Goal: Task Accomplishment & Management: Complete application form

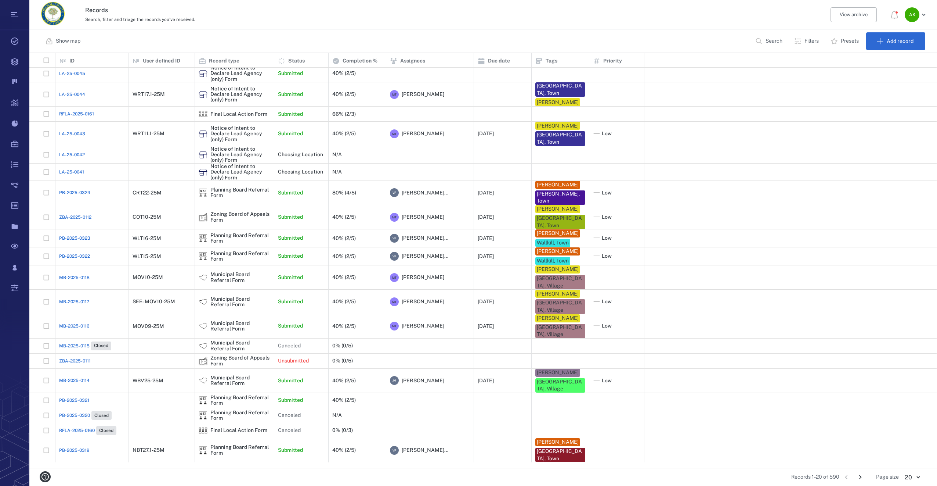
scroll to position [3, 0]
click at [763, 44] on button "Search" at bounding box center [769, 41] width 37 height 18
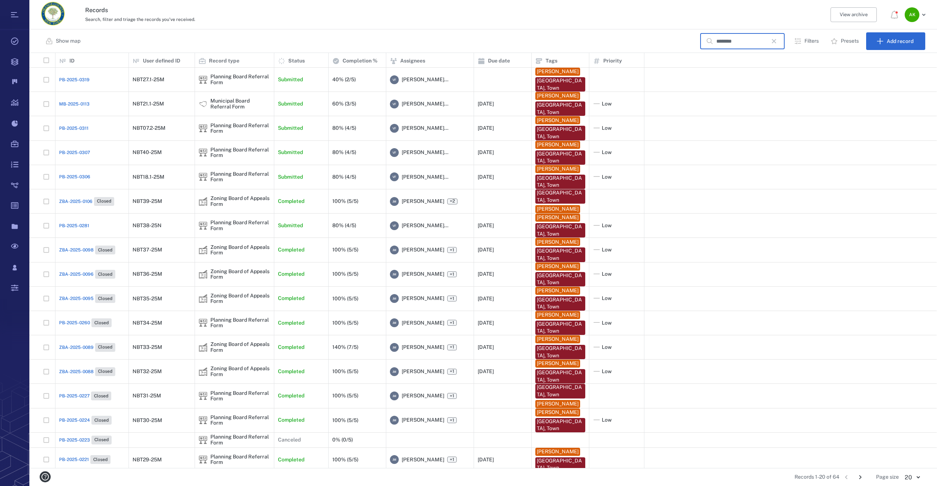
scroll to position [77, 0]
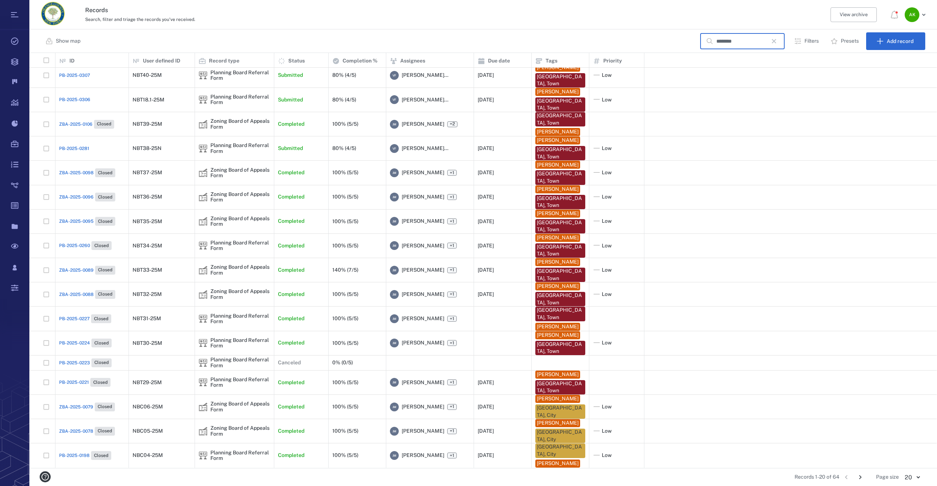
type input "********"
click at [68, 99] on span "PB-2025-0306" at bounding box center [74, 99] width 31 height 7
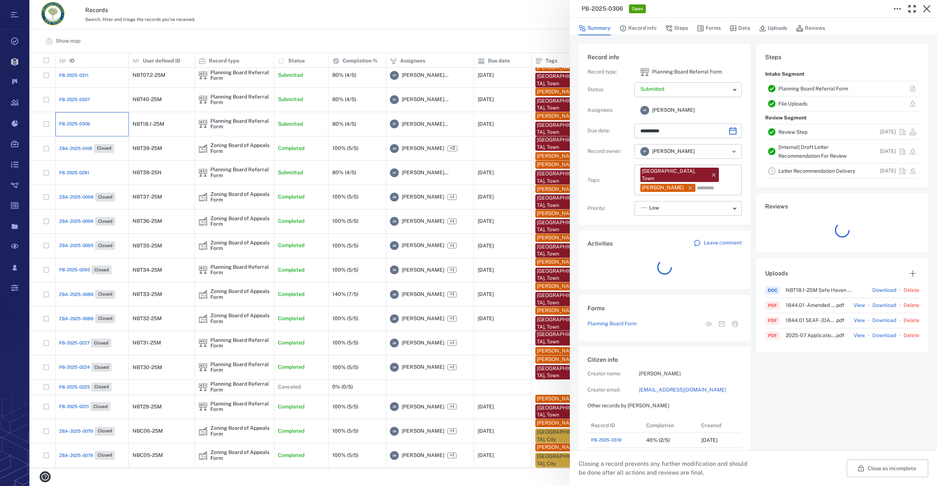
scroll to position [6, 6]
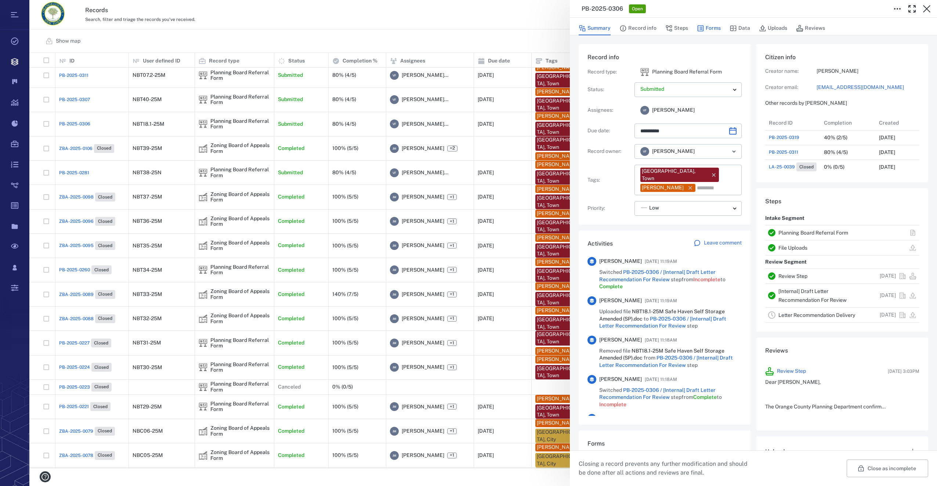
click at [716, 23] on button "Forms" at bounding box center [709, 28] width 24 height 14
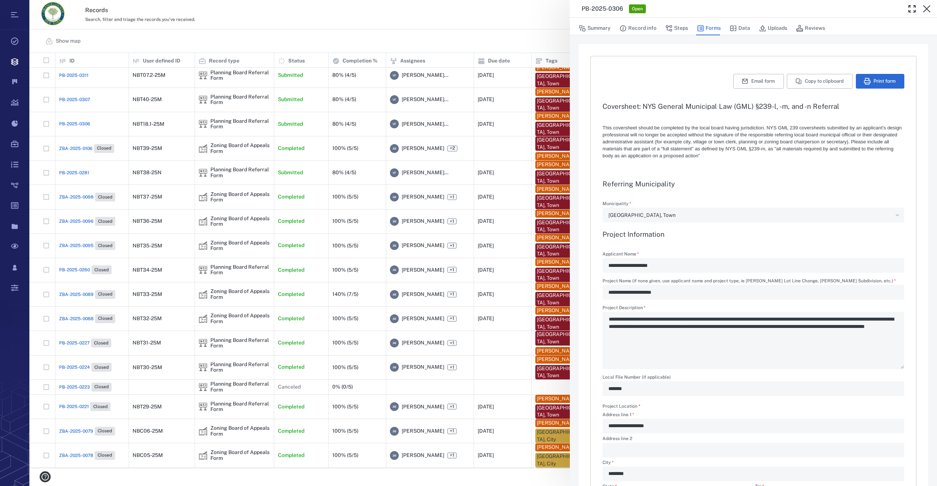
type input "**********"
click at [673, 31] on button "Steps" at bounding box center [677, 28] width 23 height 14
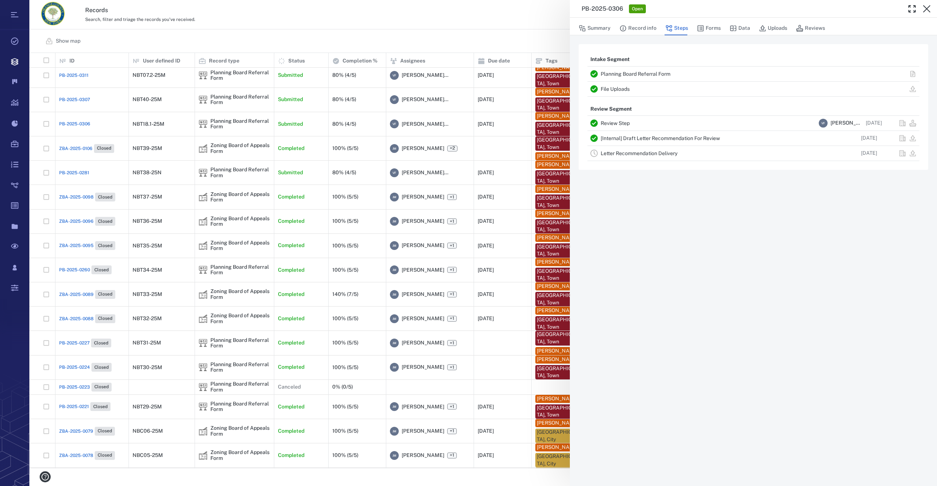
click at [638, 154] on link "Letter Recommendation Delivery" at bounding box center [639, 153] width 77 height 6
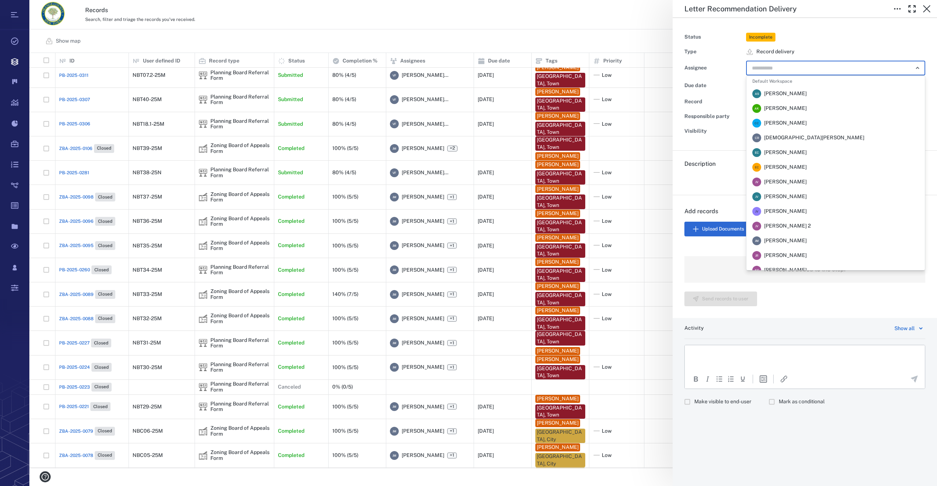
click at [772, 66] on input "text" at bounding box center [827, 68] width 152 height 10
click at [795, 242] on span "[PERSON_NAME]" at bounding box center [785, 240] width 43 height 7
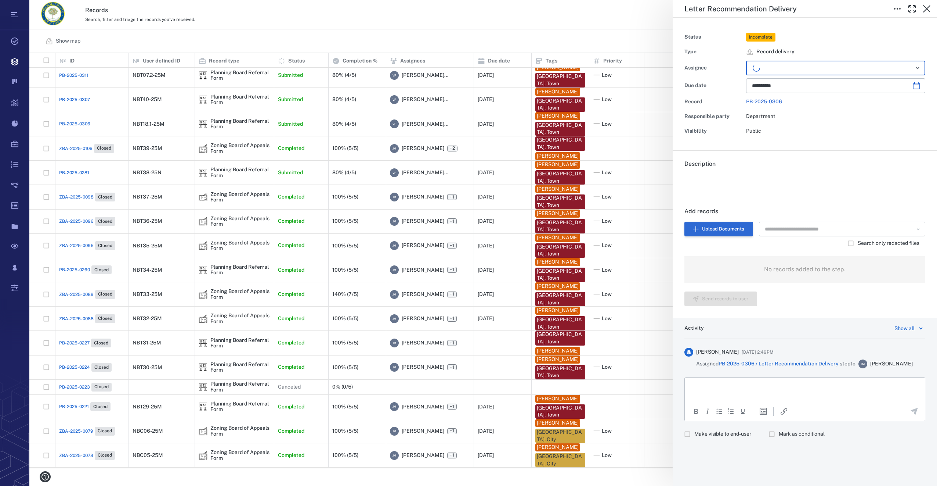
click at [717, 227] on button "Upload Documents" at bounding box center [719, 228] width 69 height 15
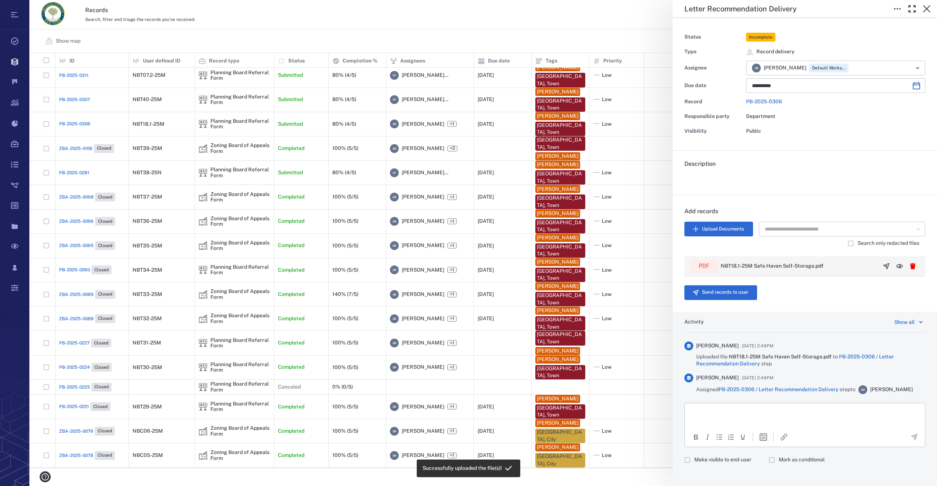
click at [883, 266] on icon "button" at bounding box center [886, 265] width 7 height 7
click at [745, 288] on button "Send records to user" at bounding box center [721, 292] width 73 height 15
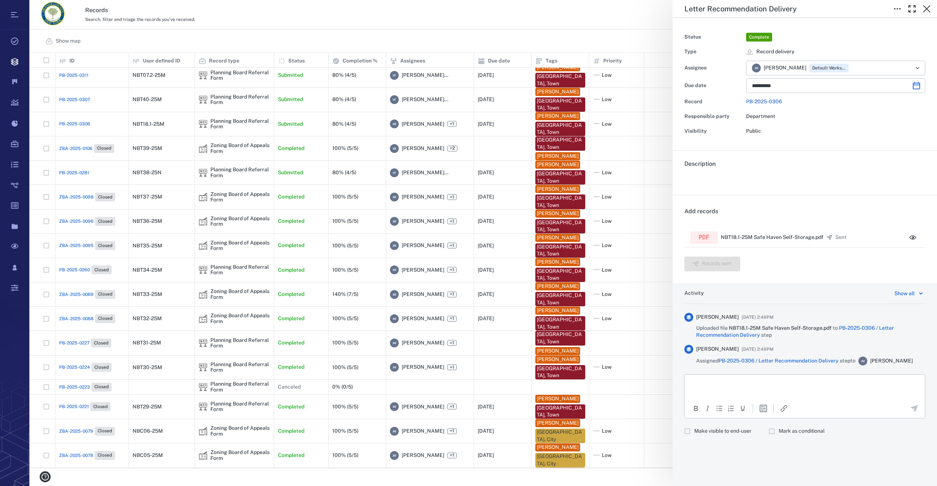
click at [73, 97] on div "**********" at bounding box center [483, 243] width 908 height 486
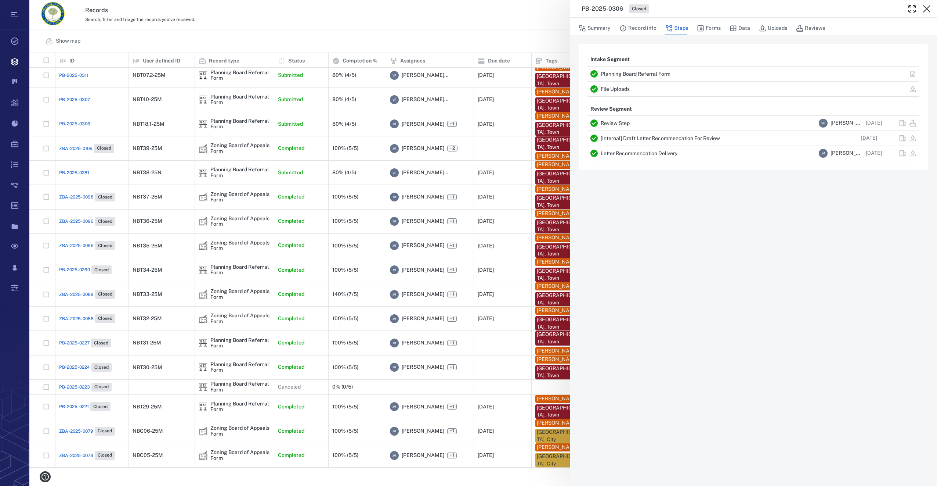
click at [74, 99] on div "PB-2025-0306 Closed Summary Record info Steps Forms Data Uploads Reviews Intake…" at bounding box center [483, 243] width 908 height 486
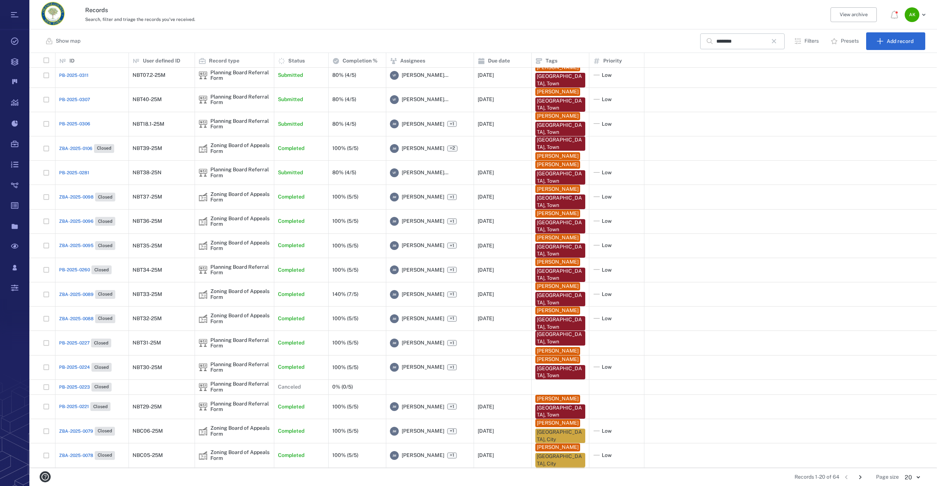
click at [71, 101] on span "PB-2025-0307" at bounding box center [74, 99] width 31 height 7
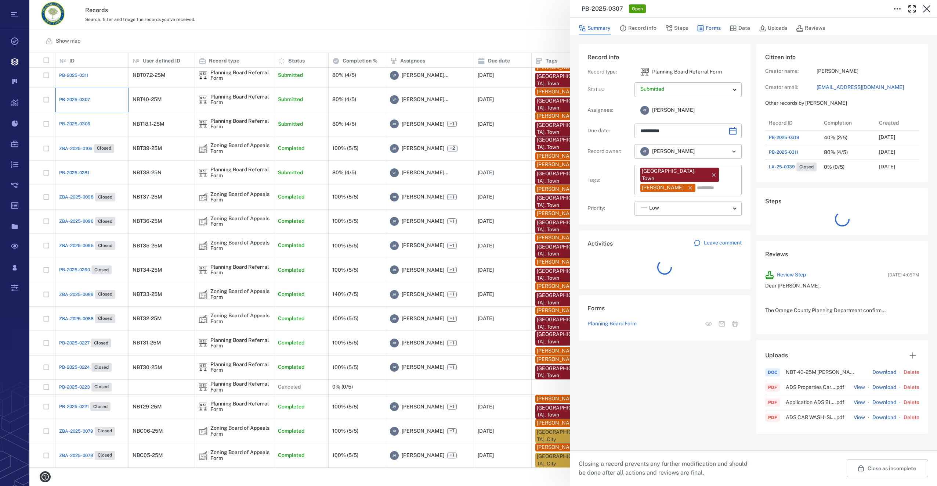
scroll to position [382, 140]
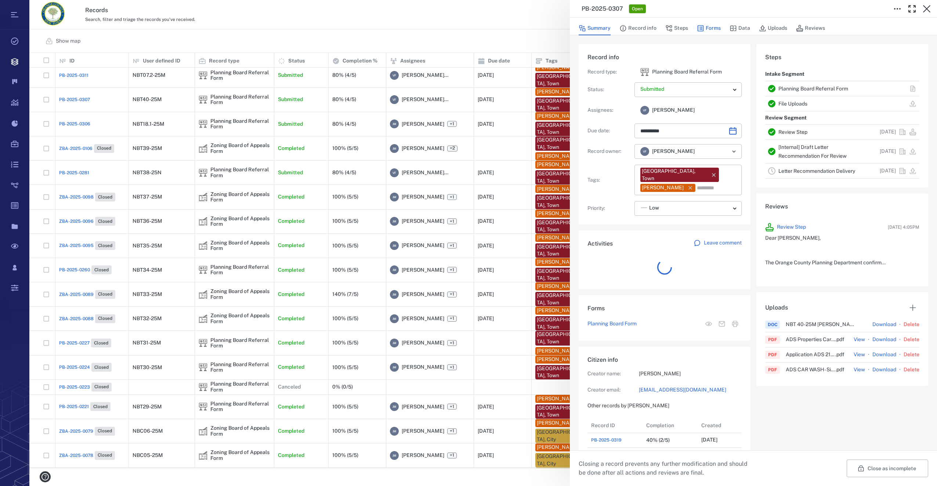
click at [709, 28] on button "Forms" at bounding box center [709, 28] width 24 height 14
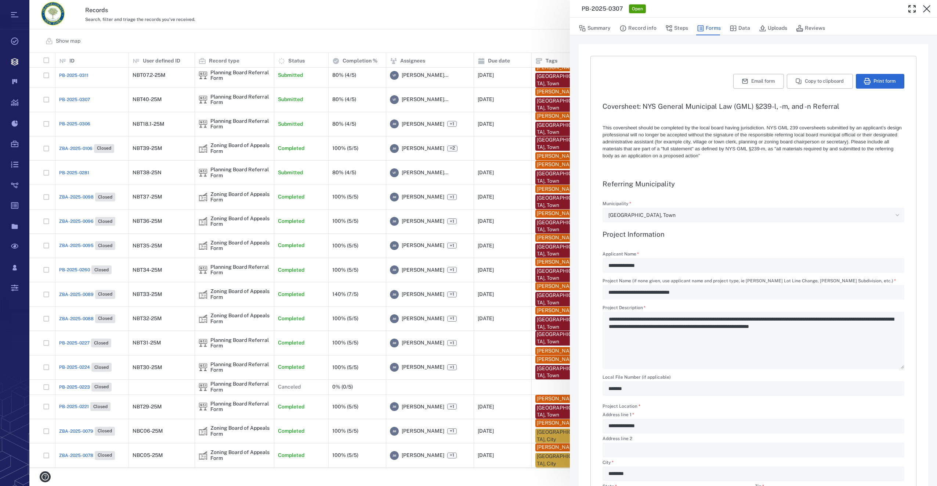
type input "**********"
click at [677, 25] on button "Steps" at bounding box center [677, 28] width 23 height 14
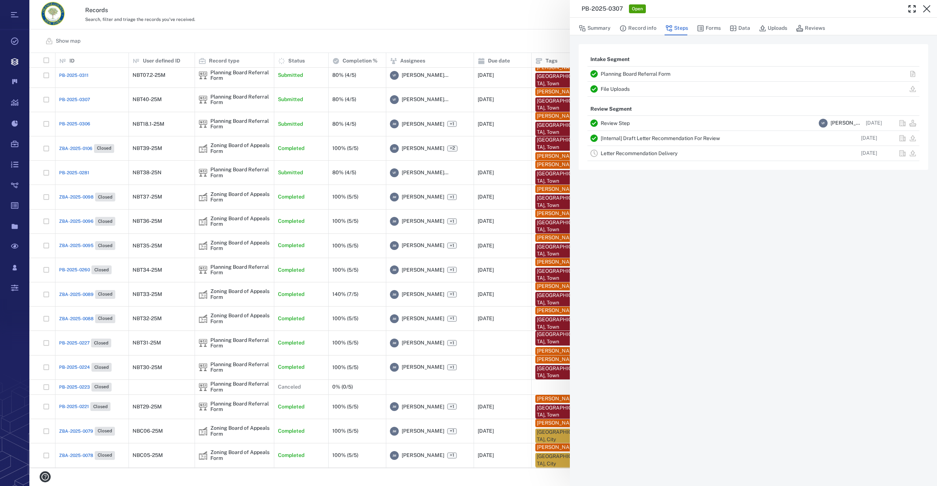
click at [641, 154] on link "Letter Recommendation Delivery" at bounding box center [639, 153] width 77 height 6
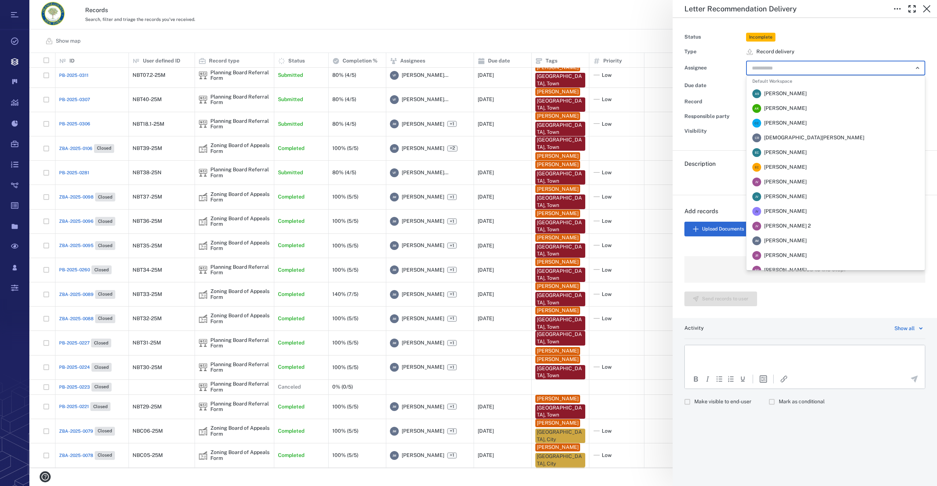
click at [786, 72] on input "text" at bounding box center [827, 68] width 152 height 10
click at [789, 244] on span "[PERSON_NAME]" at bounding box center [785, 240] width 43 height 7
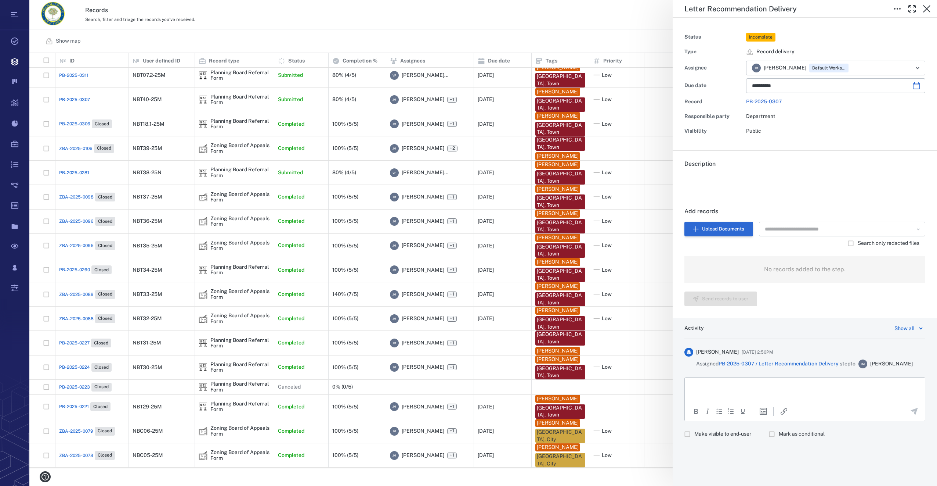
click at [724, 226] on button "Upload Documents" at bounding box center [719, 228] width 69 height 15
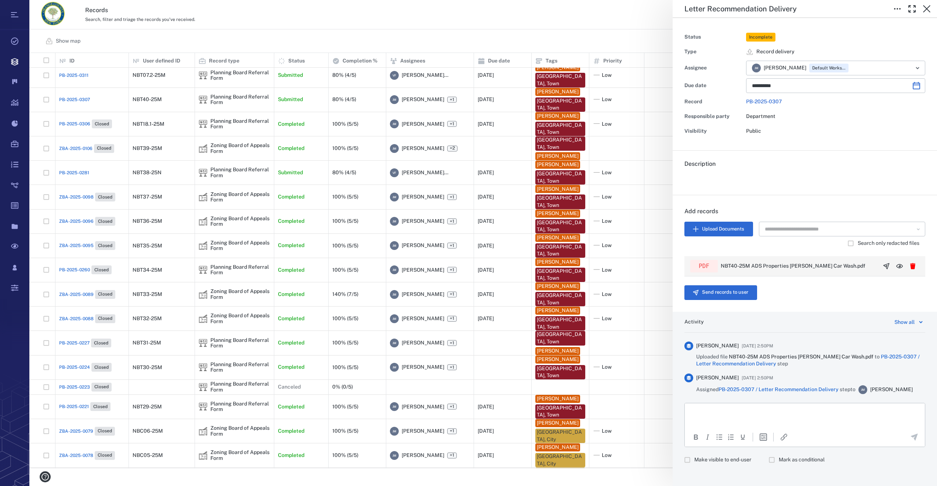
click at [883, 266] on icon "button" at bounding box center [886, 265] width 7 height 7
click at [729, 289] on button "Send records to user" at bounding box center [721, 292] width 73 height 15
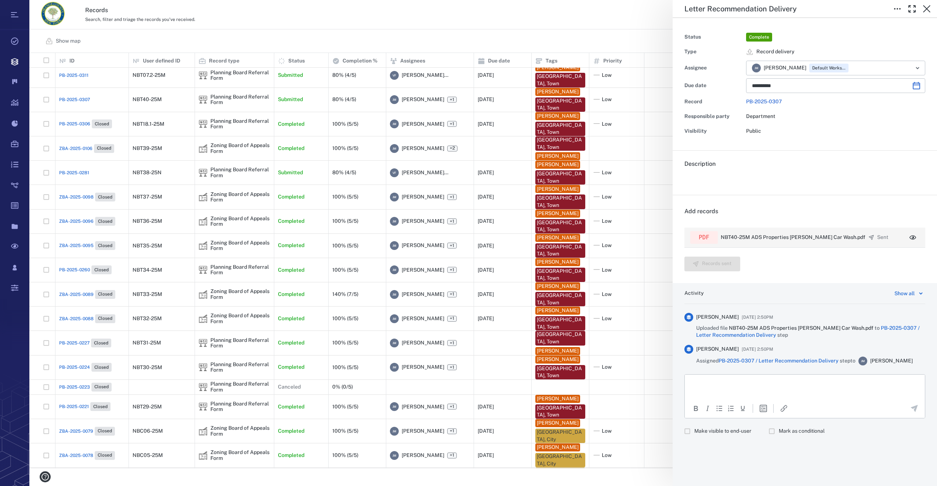
click at [79, 101] on div "**********" at bounding box center [483, 243] width 908 height 486
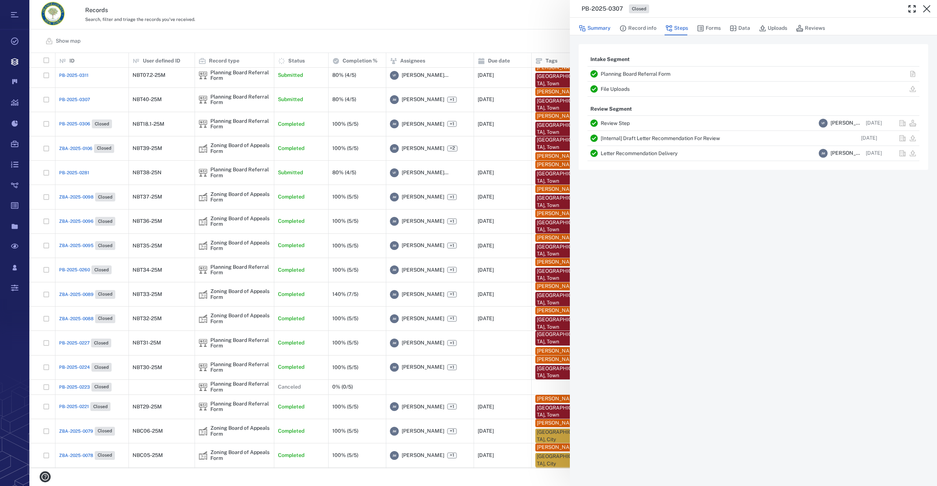
click at [598, 29] on button "Summary" at bounding box center [595, 28] width 32 height 14
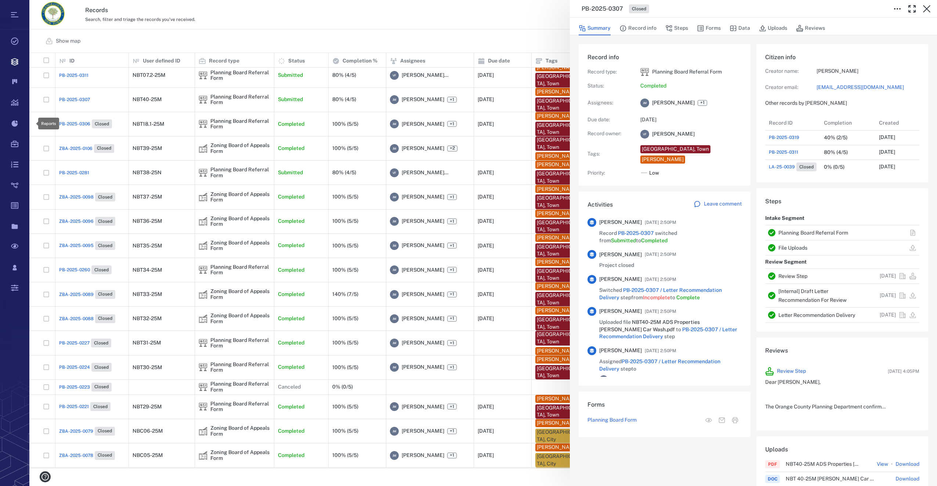
scroll to position [409, 902]
click at [64, 125] on div "PB-2025-0307 Closed Summary Record info Steps Forms Data Uploads Reviews Record…" at bounding box center [483, 243] width 908 height 486
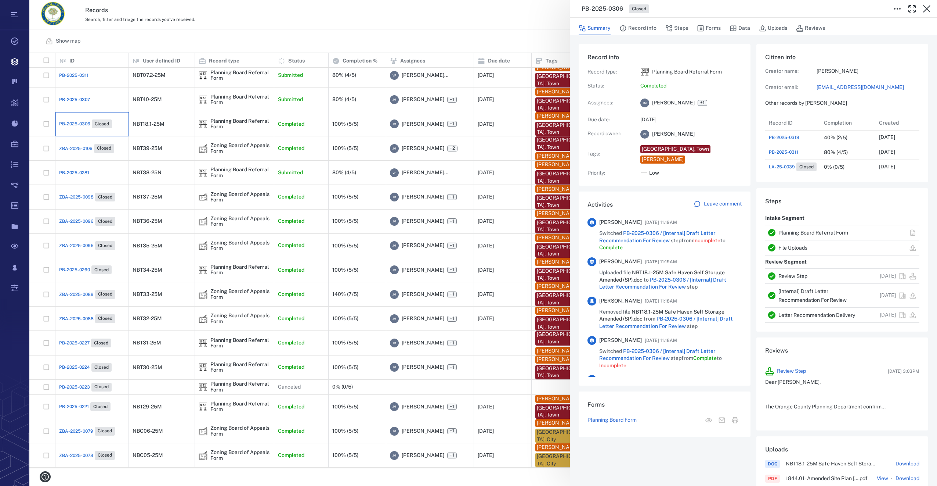
scroll to position [382, 140]
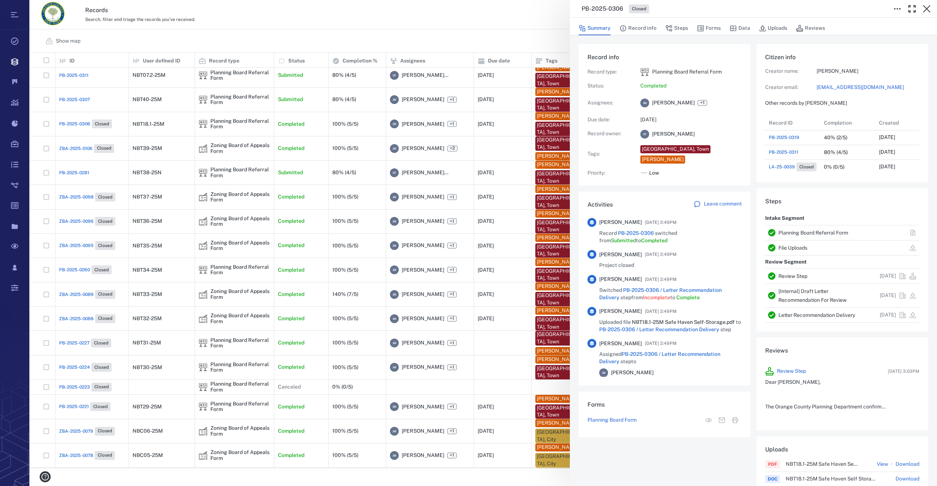
click at [837, 87] on link "[EMAIL_ADDRESS][DOMAIN_NAME]" at bounding box center [868, 87] width 103 height 7
click at [927, 6] on icon "button" at bounding box center [927, 8] width 9 height 9
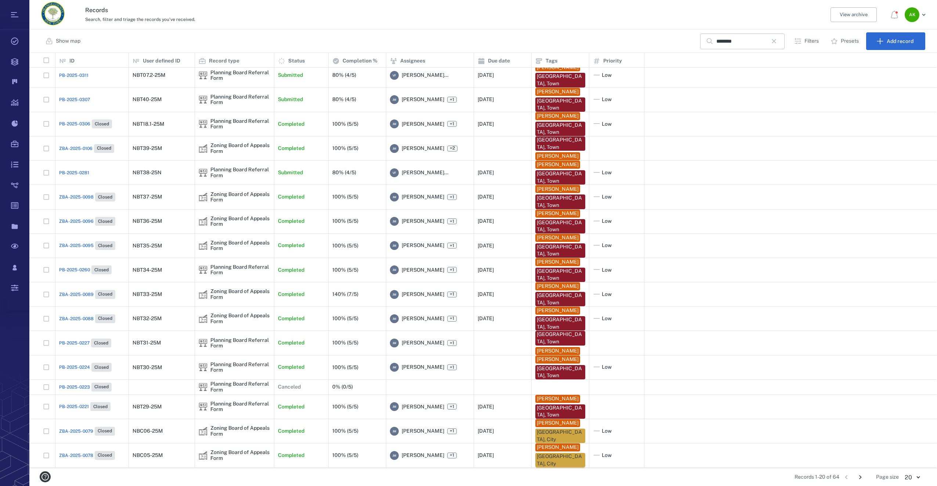
click at [776, 41] on icon "button" at bounding box center [774, 41] width 9 height 9
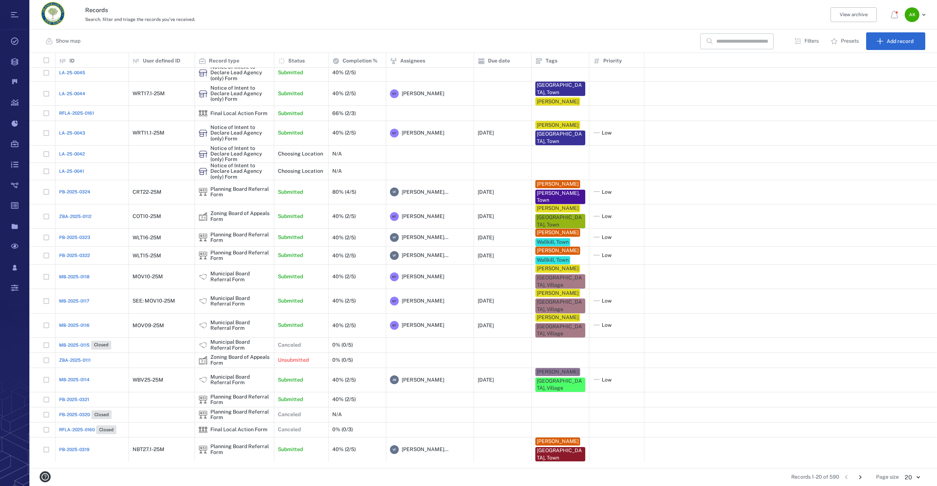
scroll to position [3, 0]
click at [66, 403] on span "PB-2025-0321" at bounding box center [74, 399] width 30 height 7
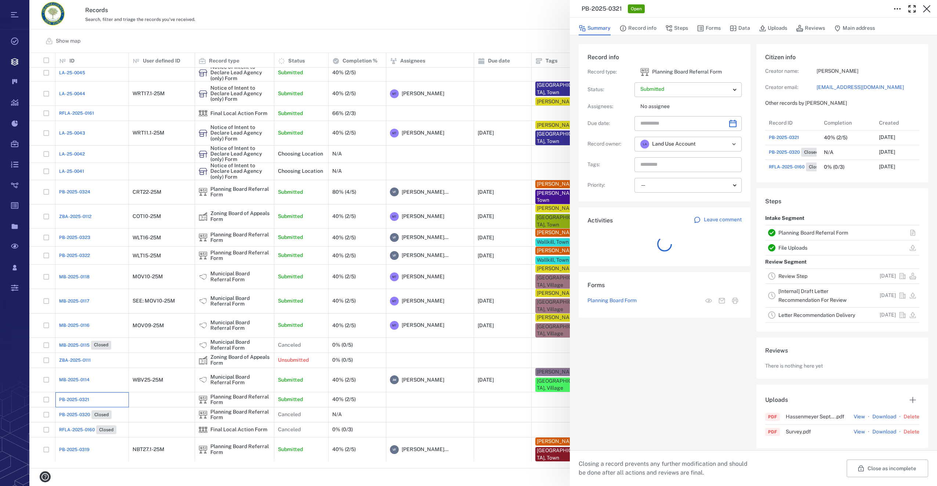
scroll to position [118, 140]
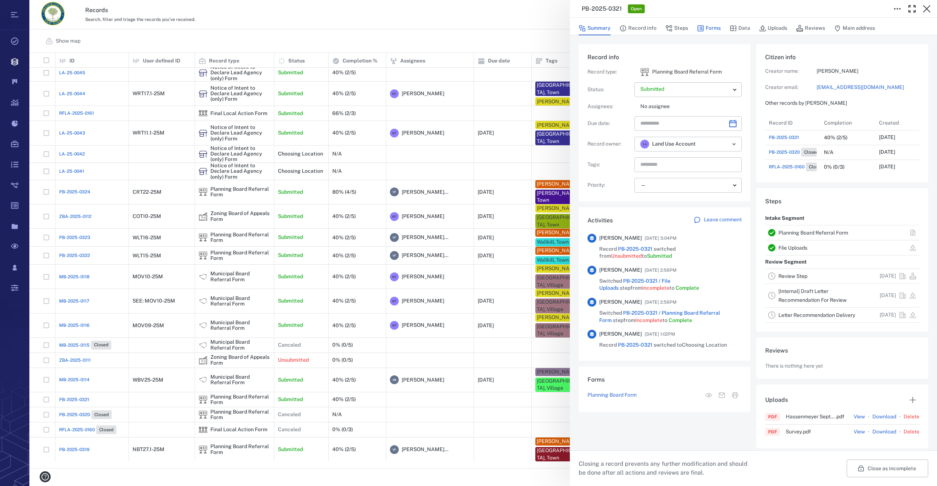
click at [712, 25] on button "Forms" at bounding box center [709, 28] width 24 height 14
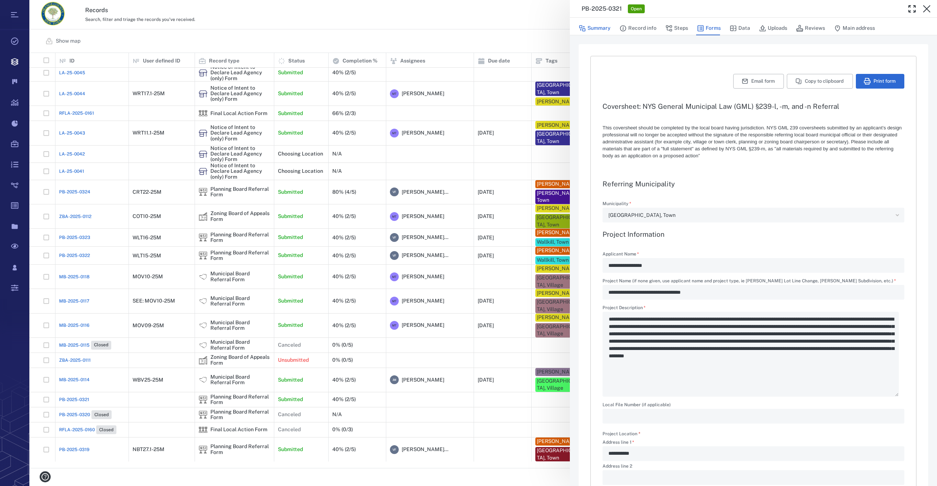
click at [588, 28] on button "Summary" at bounding box center [595, 28] width 32 height 14
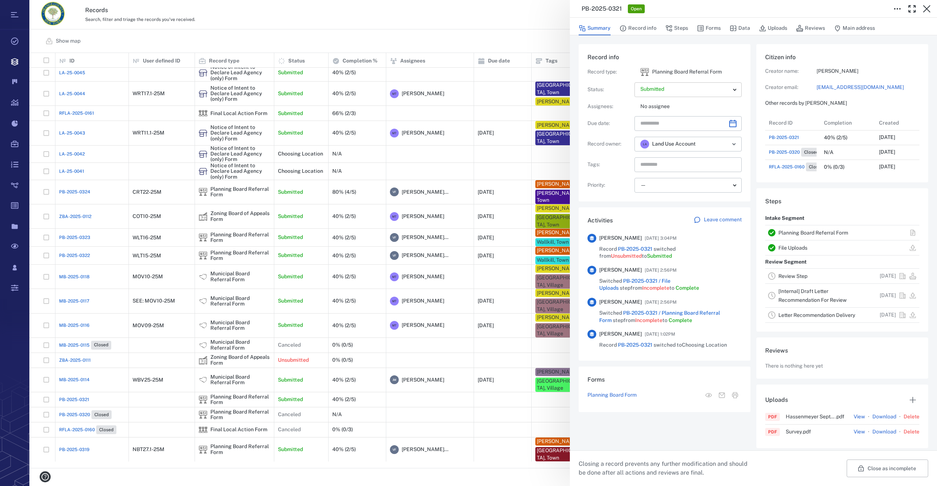
scroll to position [118, 140]
click at [733, 124] on icon "Choose date" at bounding box center [733, 123] width 9 height 9
click at [744, 141] on icon "Next month" at bounding box center [740, 142] width 9 height 9
click at [693, 217] on button "24" at bounding box center [693, 215] width 13 height 13
type input "**********"
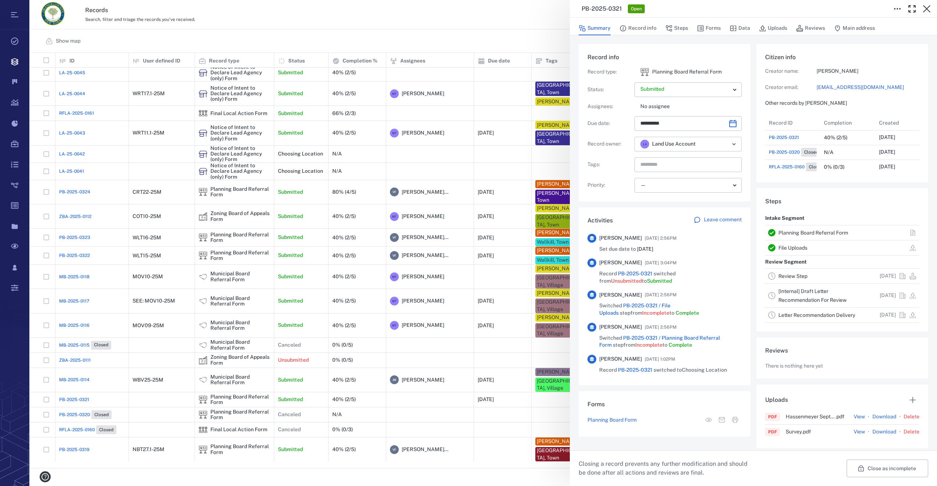
click at [730, 143] on icon "Open" at bounding box center [734, 144] width 9 height 9
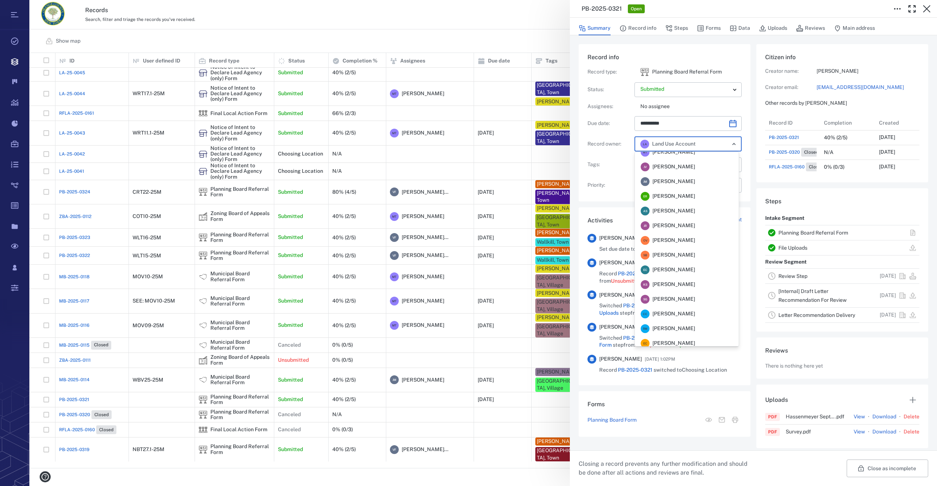
scroll to position [0, 0]
click at [692, 236] on div "[PERSON_NAME] [PERSON_NAME]" at bounding box center [668, 232] width 54 height 9
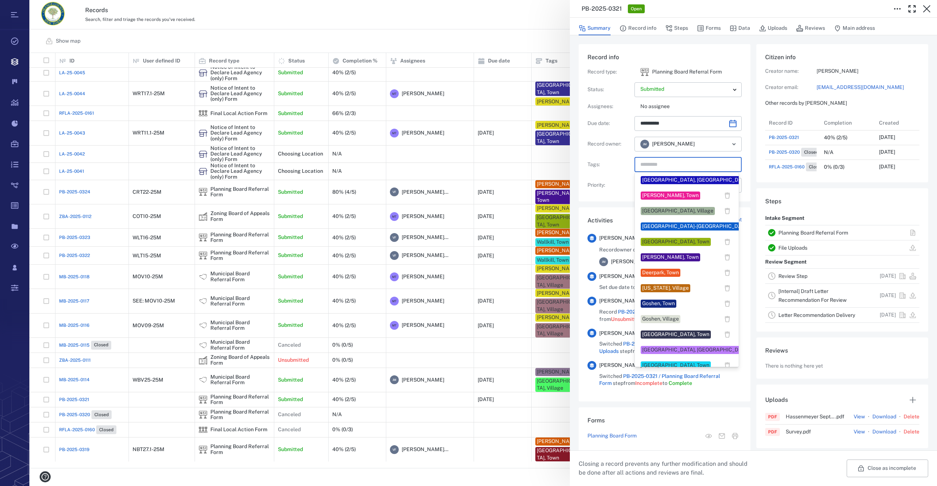
click at [675, 166] on input "text" at bounding box center [680, 164] width 80 height 10
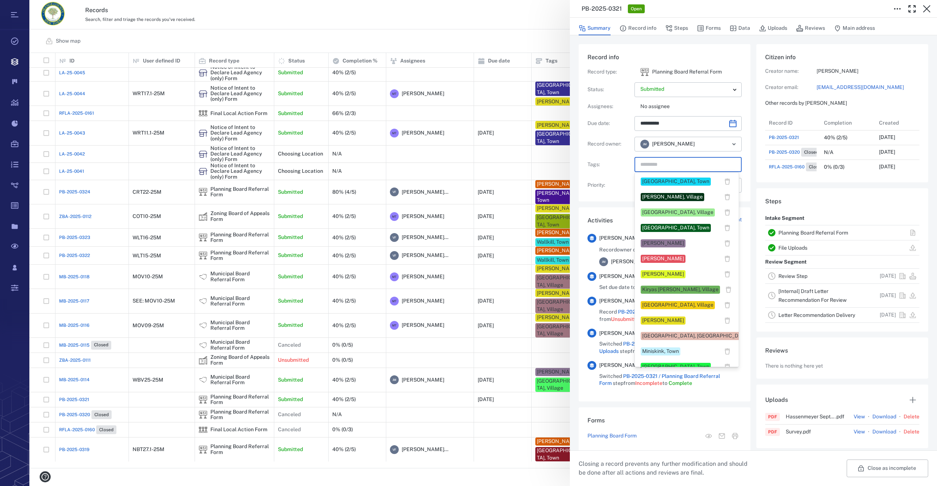
scroll to position [331, 0]
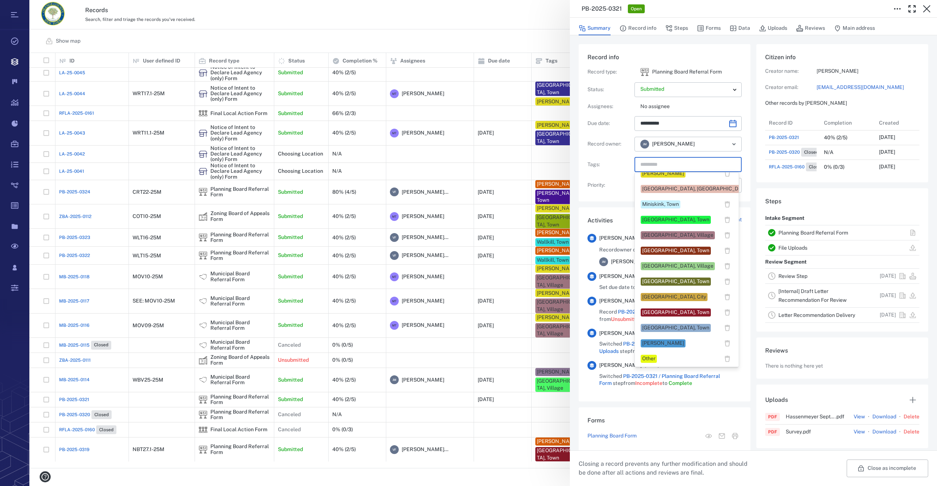
click at [664, 282] on div "[GEOGRAPHIC_DATA], Town" at bounding box center [675, 281] width 67 height 7
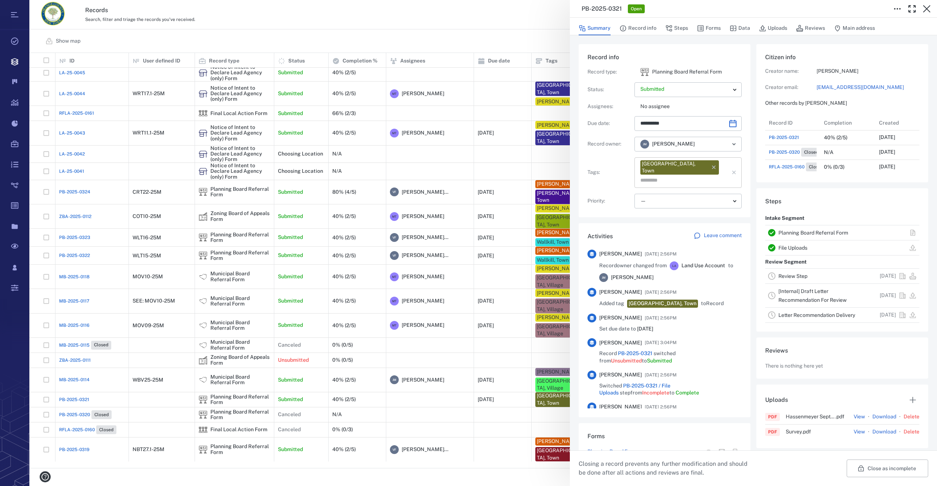
click at [707, 175] on input "text" at bounding box center [680, 180] width 80 height 10
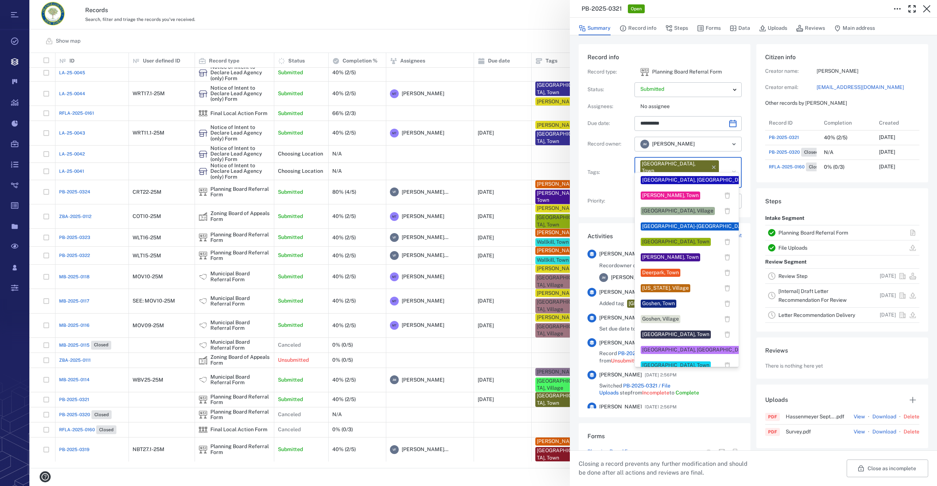
scroll to position [110, 0]
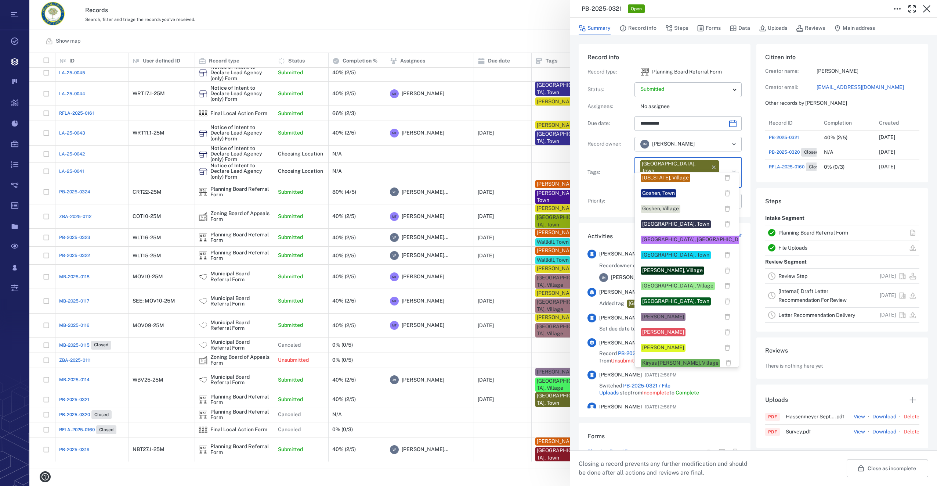
click at [680, 317] on div "[PERSON_NAME]" at bounding box center [663, 316] width 42 height 7
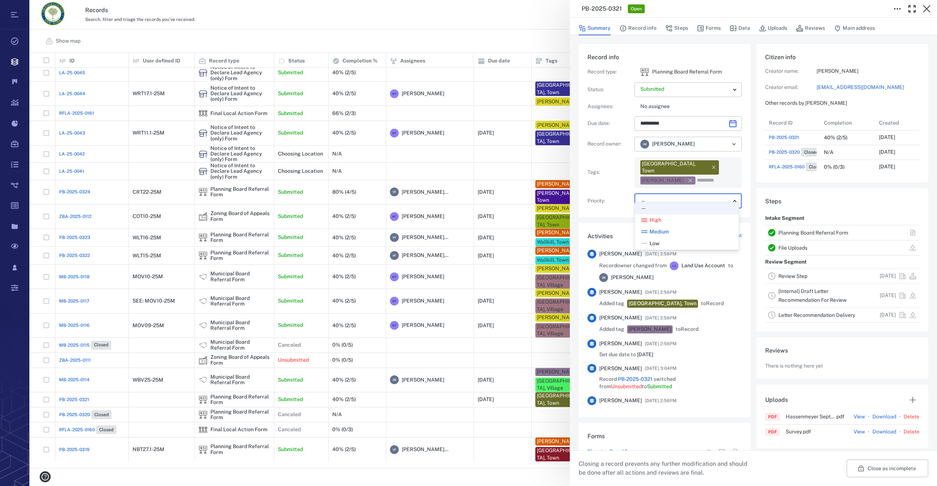
click at [656, 193] on body "Tasks Records Boards Dashboard Reports Record types Guide steps Rules Form buil…" at bounding box center [468, 243] width 937 height 486
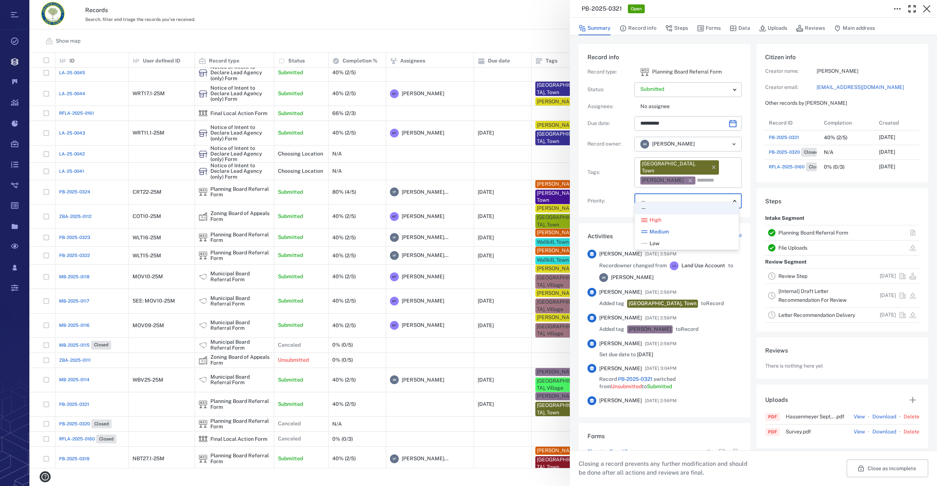
click at [667, 241] on div "Low" at bounding box center [687, 243] width 92 height 7
type input "**"
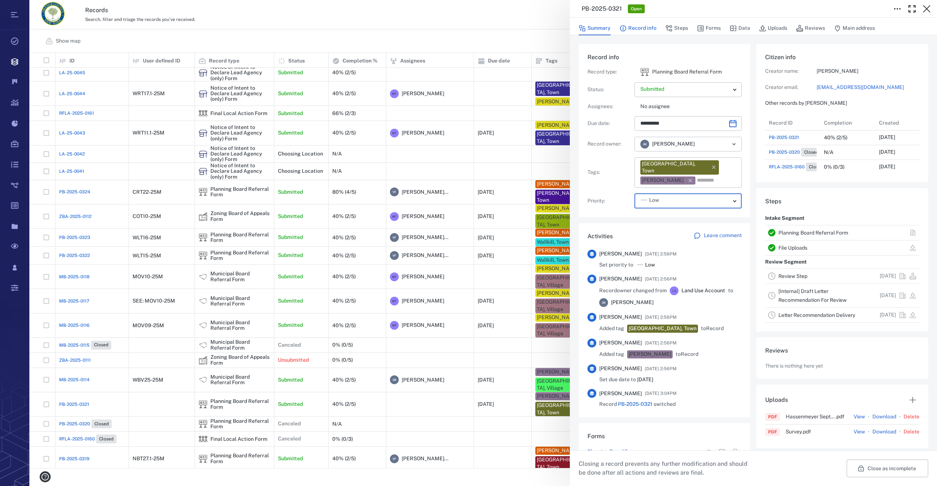
click at [638, 28] on button "Record info" at bounding box center [638, 28] width 37 height 14
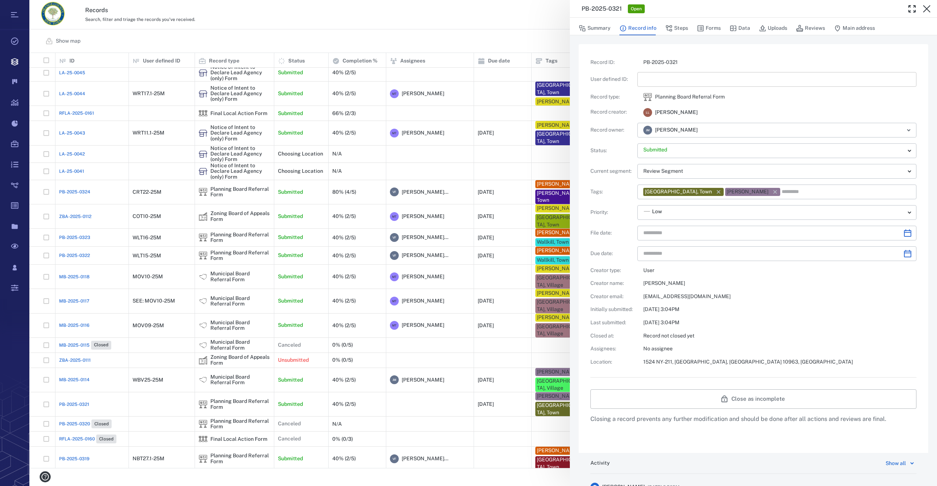
type input "**********"
click at [662, 79] on input "text" at bounding box center [776, 79] width 267 height 15
type input "*********"
click at [904, 232] on icon "Choose date" at bounding box center [907, 232] width 7 height 7
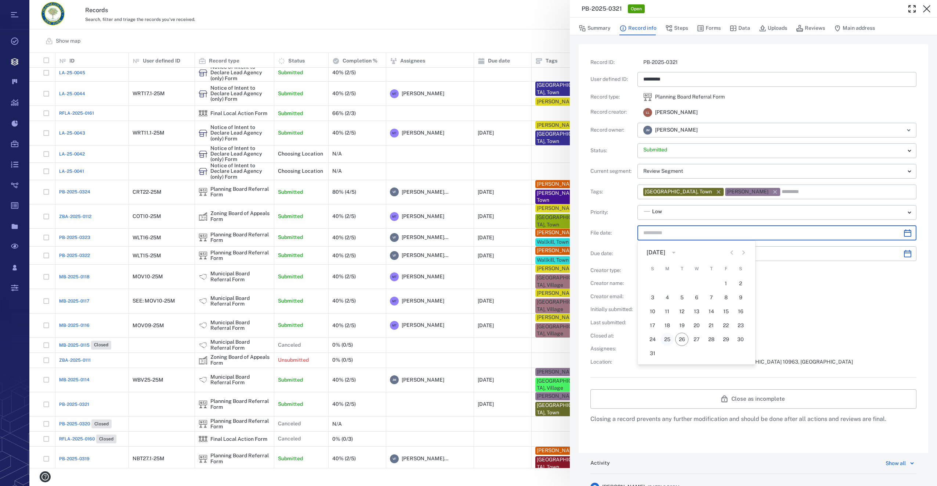
click at [672, 339] on button "25" at bounding box center [667, 338] width 13 height 13
type input "**********"
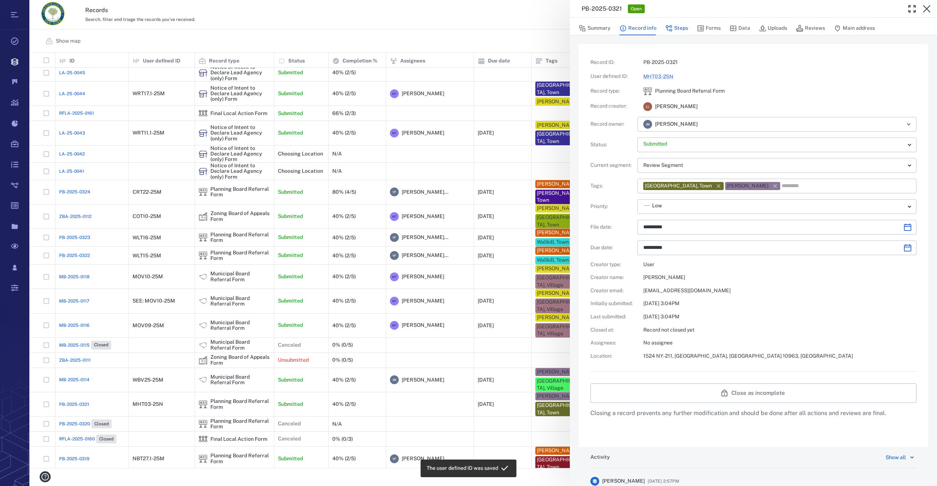
click at [678, 26] on button "Steps" at bounding box center [677, 28] width 23 height 14
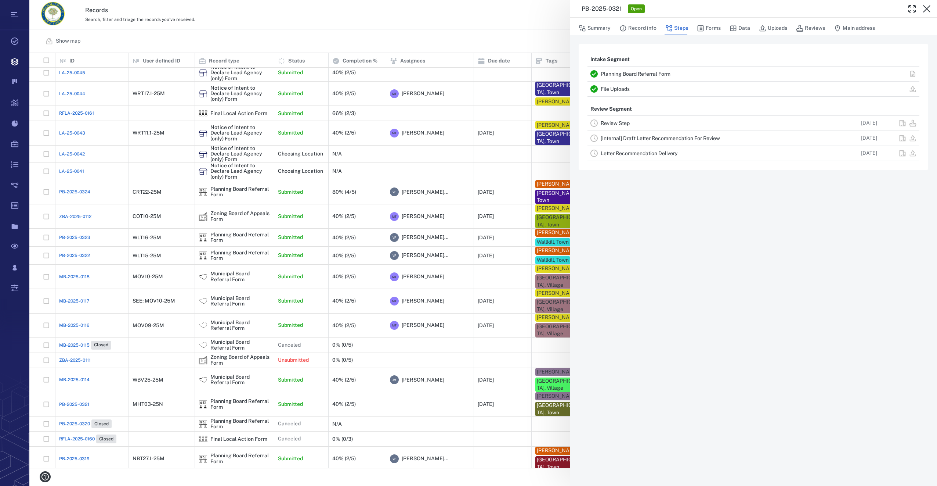
click at [606, 122] on link "Review Step" at bounding box center [615, 123] width 29 height 6
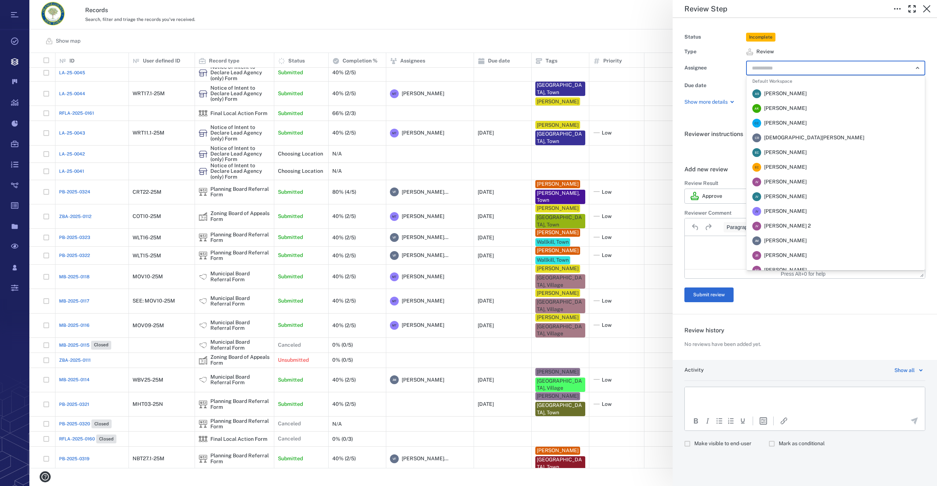
click at [822, 71] on input "text" at bounding box center [827, 68] width 152 height 10
click at [797, 241] on span "[PERSON_NAME]" at bounding box center [785, 240] width 43 height 7
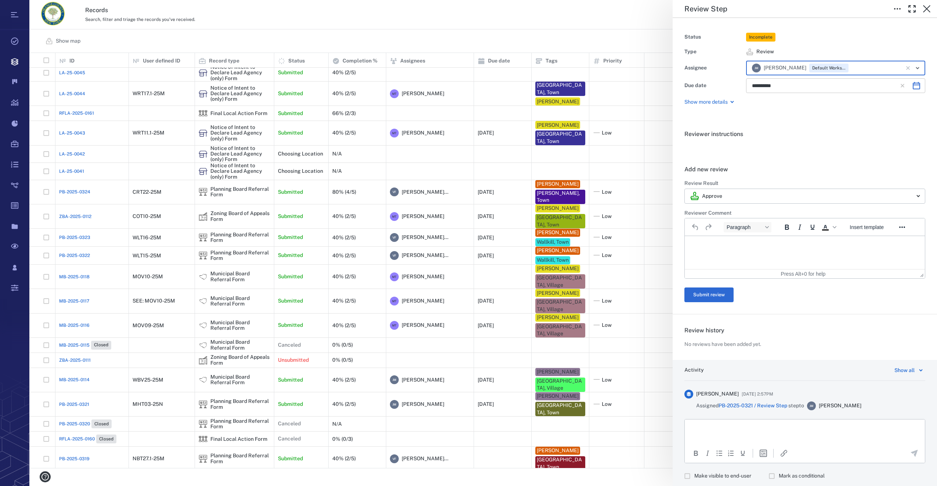
click at [912, 87] on icon "Choose date, selected date is Oct 7, 2025" at bounding box center [916, 85] width 9 height 9
click at [839, 103] on icon "Previous month" at bounding box center [840, 105] width 9 height 9
click at [803, 175] on button "24" at bounding box center [805, 177] width 13 height 13
type input "**********"
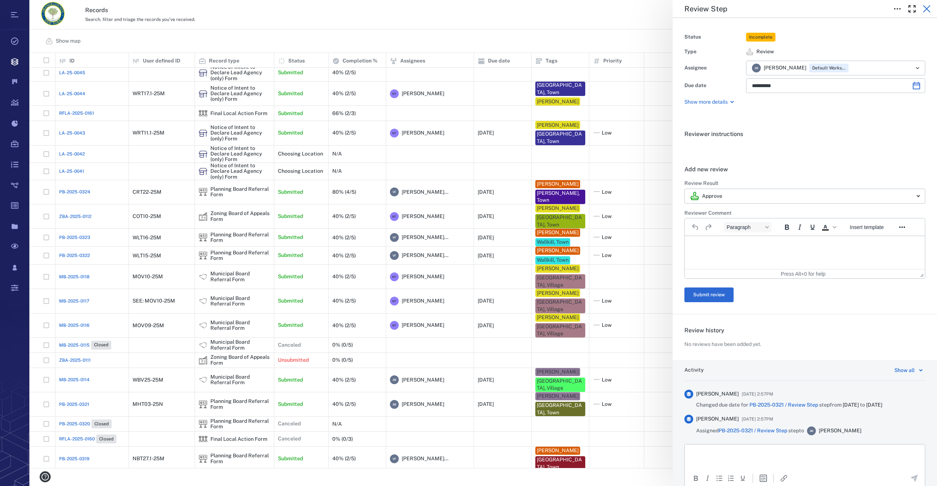
click at [932, 7] on button "button" at bounding box center [927, 8] width 15 height 15
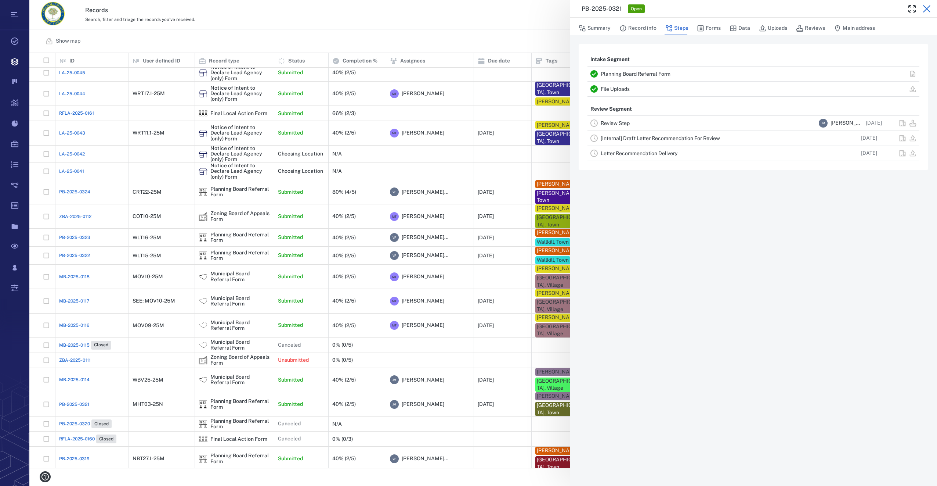
click at [929, 8] on icon "button" at bounding box center [927, 8] width 9 height 9
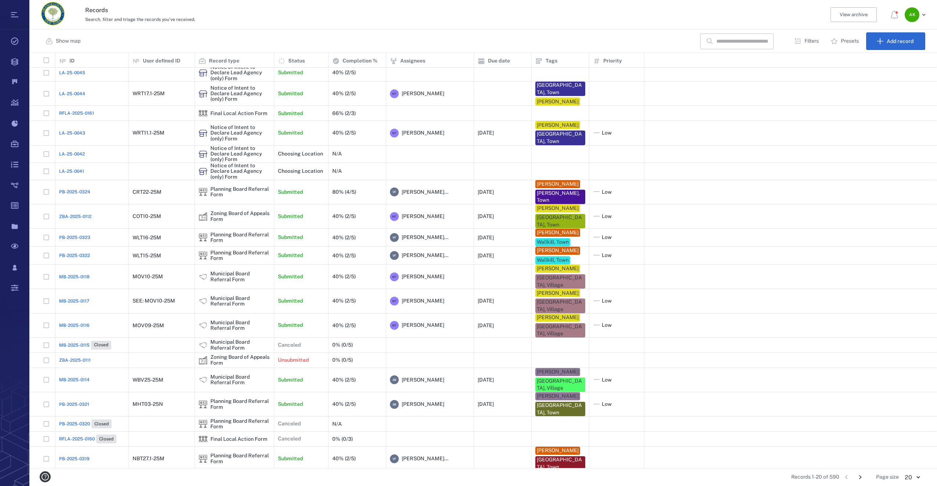
click at [75, 405] on span "PB-2025-0321" at bounding box center [74, 404] width 30 height 7
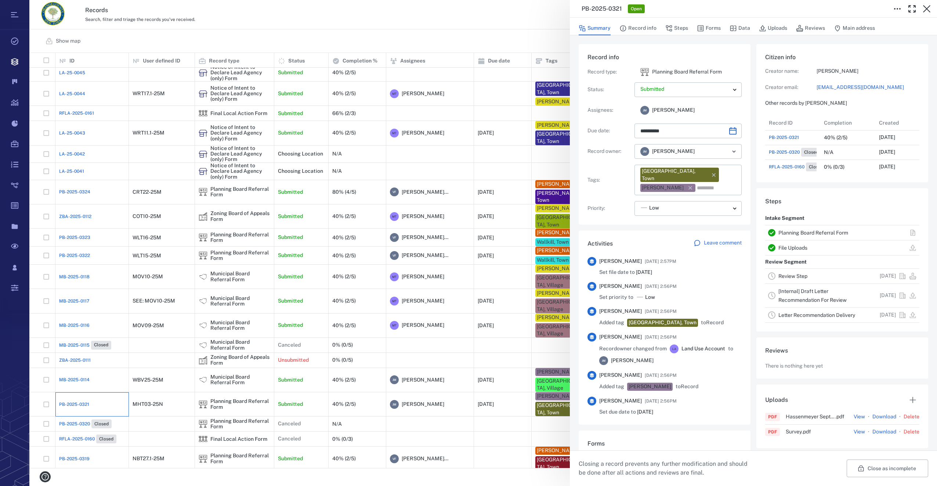
type input "**********"
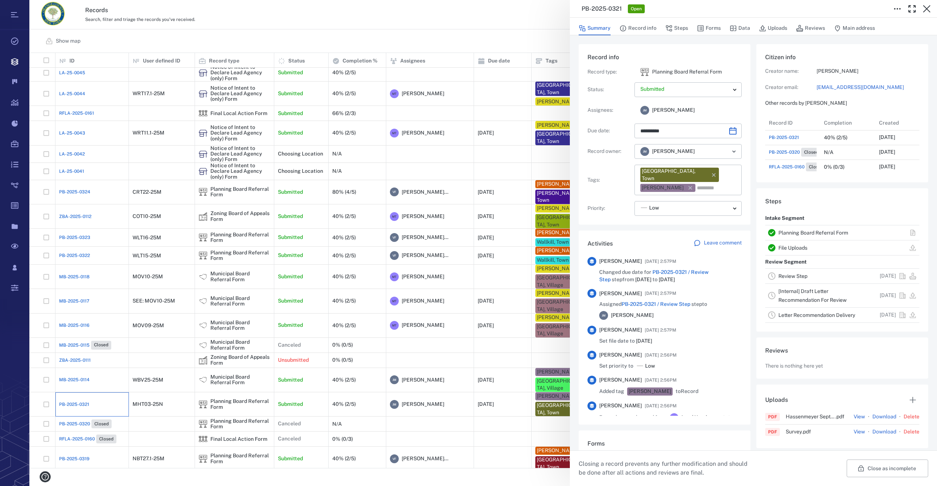
scroll to position [118, 140]
click at [710, 31] on button "Forms" at bounding box center [709, 28] width 24 height 14
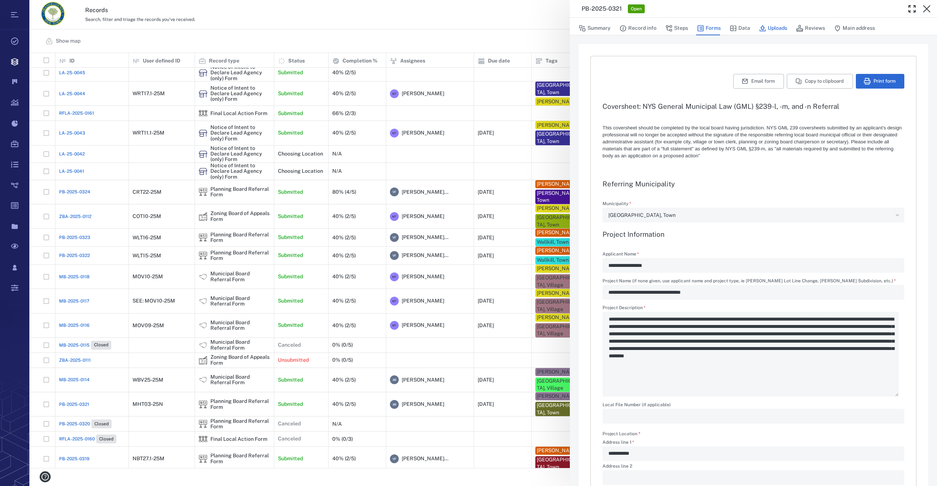
click at [779, 25] on button "Uploads" at bounding box center [773, 28] width 28 height 14
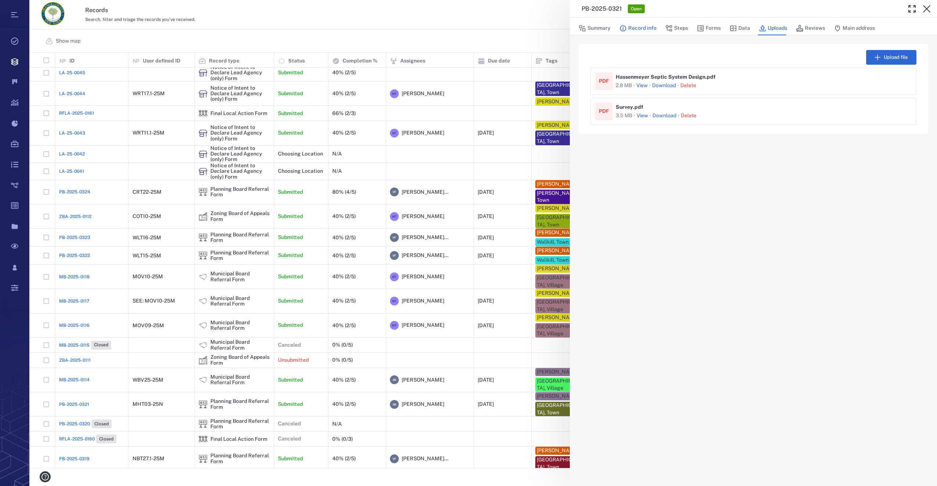
click at [636, 26] on button "Record info" at bounding box center [638, 28] width 37 height 14
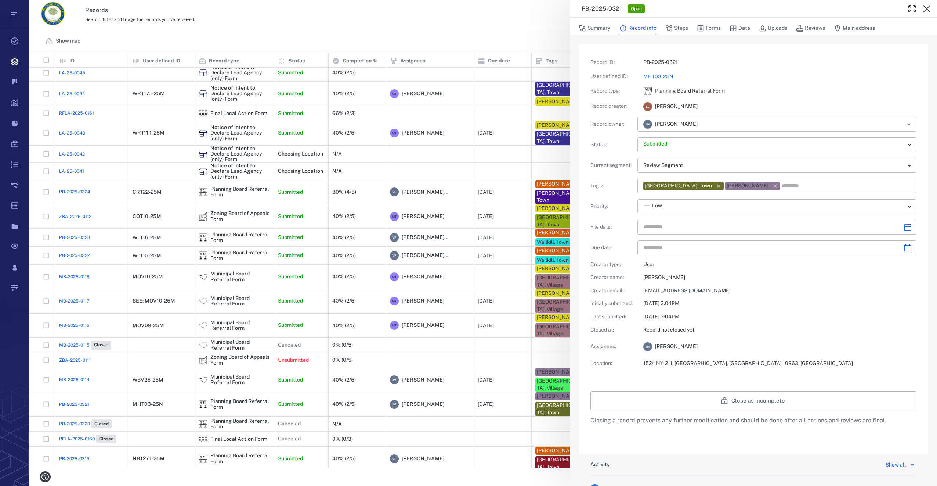
type input "**********"
click at [718, 31] on button "Forms" at bounding box center [709, 28] width 24 height 14
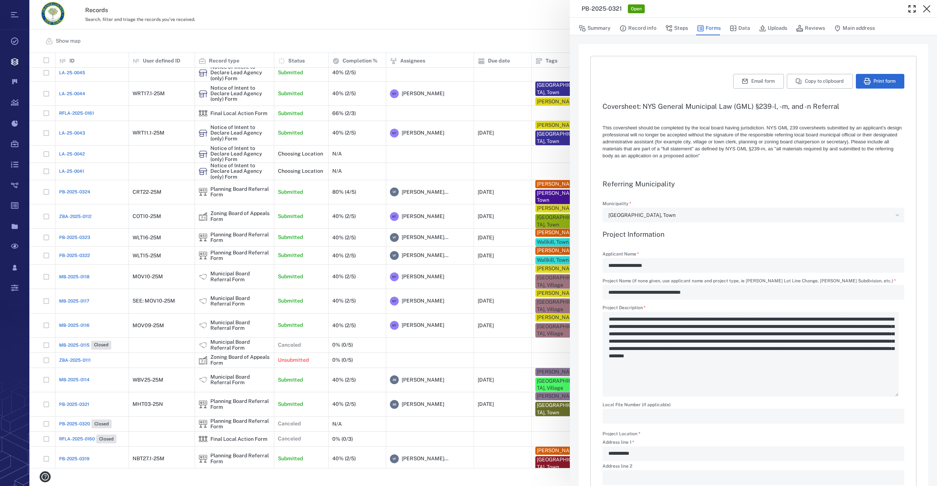
type textarea "*"
click at [873, 83] on button "Print form" at bounding box center [880, 81] width 48 height 15
click at [929, 8] on icon "button" at bounding box center [927, 8] width 9 height 9
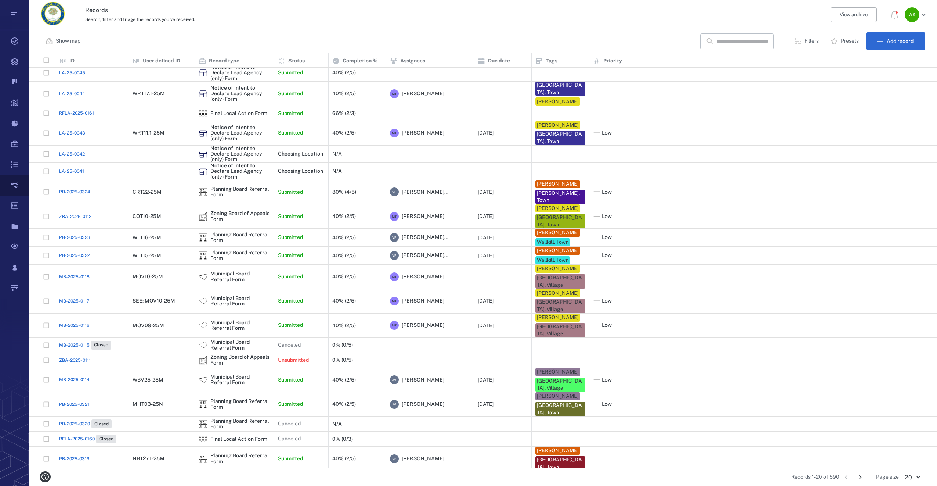
scroll to position [409, 902]
click at [85, 110] on span "RFLA-2025-0161" at bounding box center [76, 113] width 35 height 7
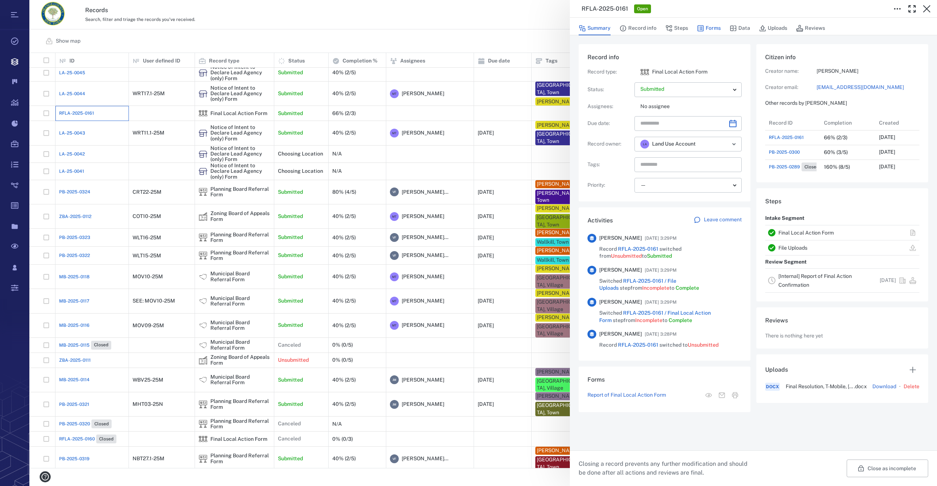
scroll to position [382, 143]
click at [712, 23] on button "Forms" at bounding box center [709, 28] width 24 height 14
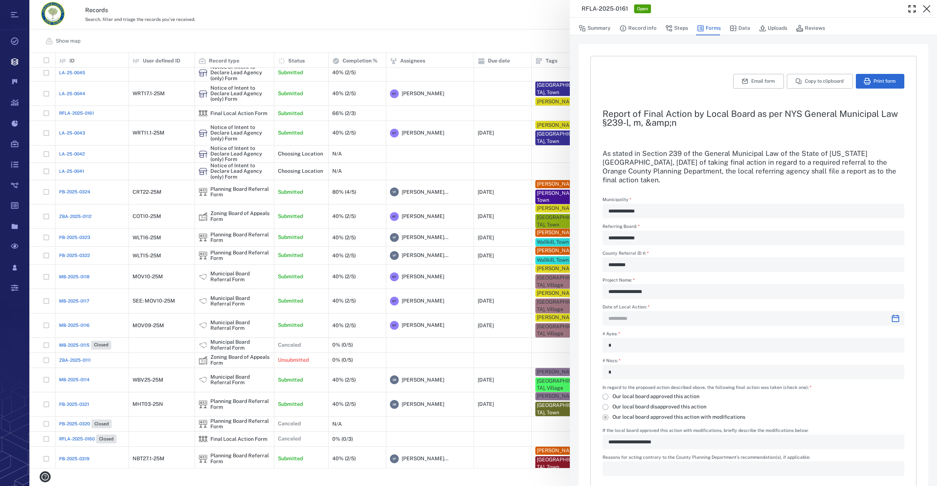
type input "**********"
click at [595, 26] on button "Summary" at bounding box center [595, 28] width 32 height 14
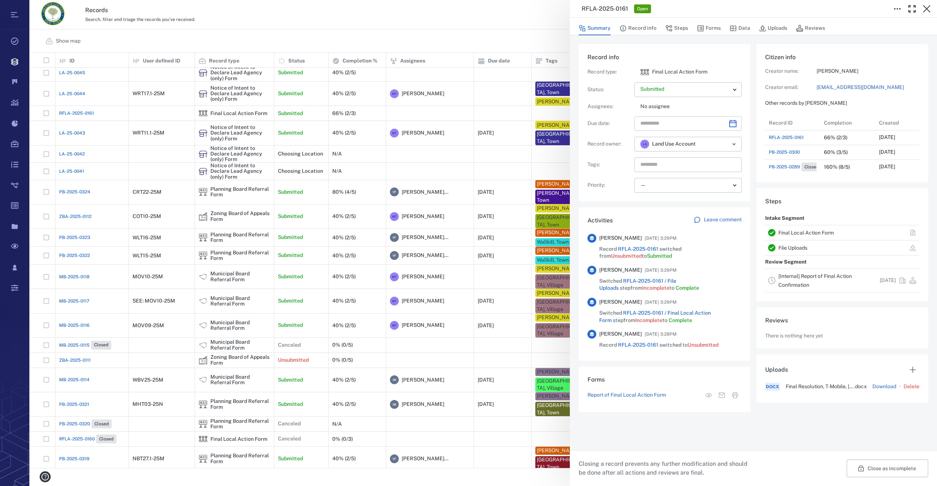
scroll to position [382, 143]
click at [736, 144] on icon "Open" at bounding box center [734, 144] width 9 height 9
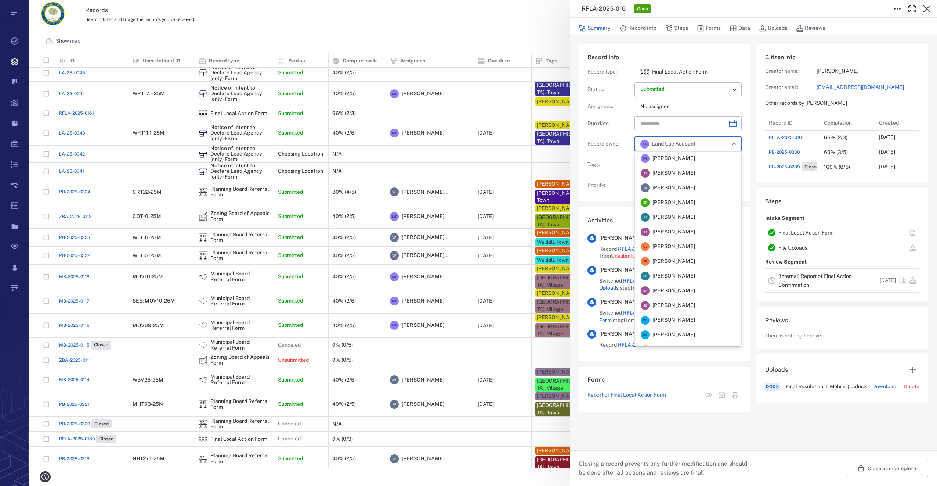
scroll to position [0, 0]
click at [659, 230] on span "[PERSON_NAME]" at bounding box center [674, 232] width 43 height 7
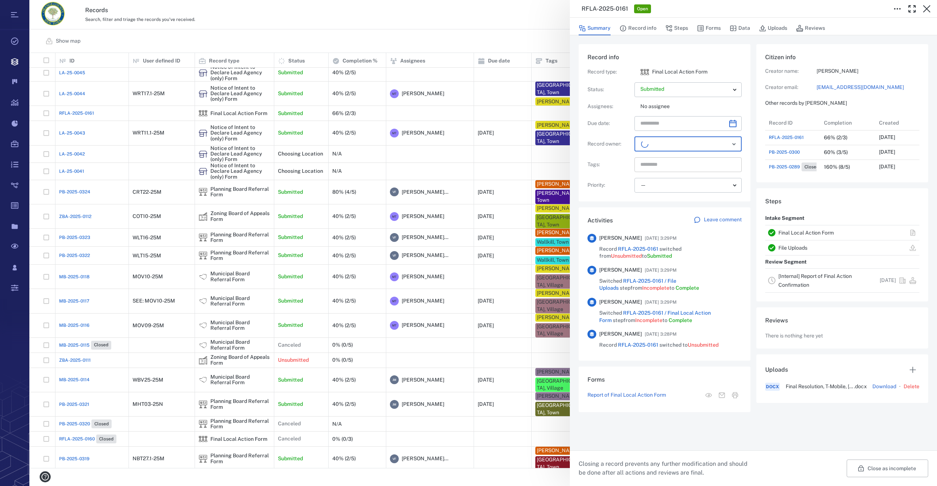
scroll to position [382, 140]
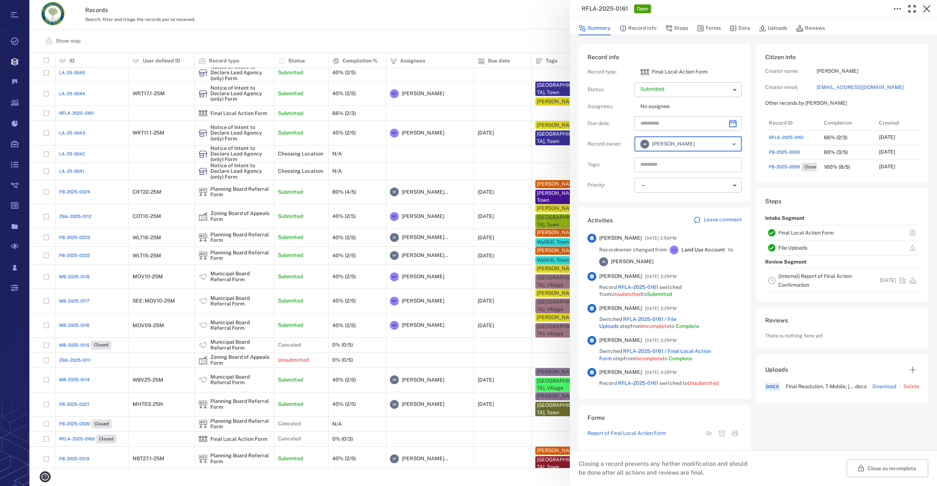
click at [671, 166] on input "text" at bounding box center [680, 164] width 80 height 10
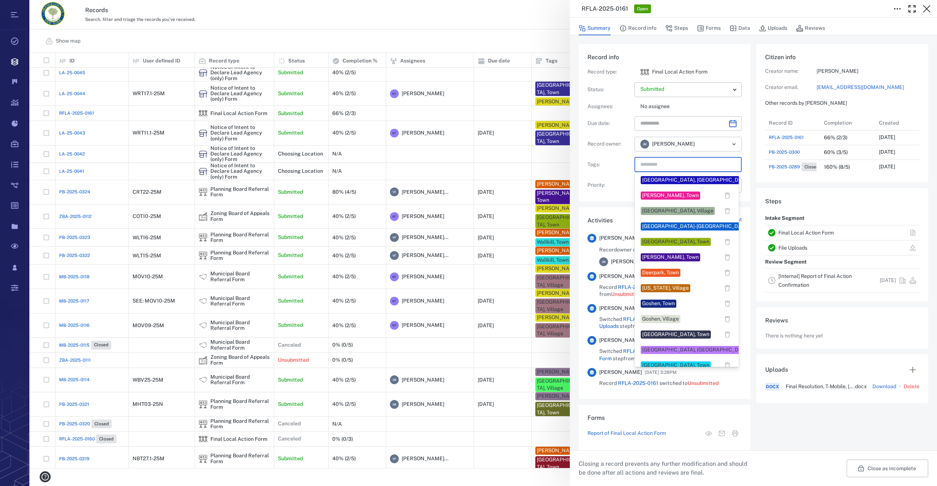
click at [652, 301] on div "Goshen, Town" at bounding box center [658, 303] width 33 height 7
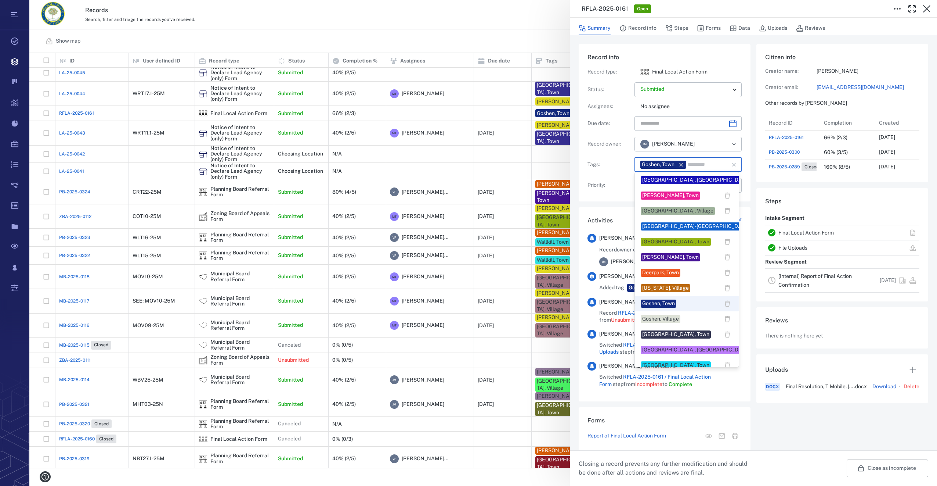
click at [702, 165] on input "text" at bounding box center [703, 164] width 33 height 10
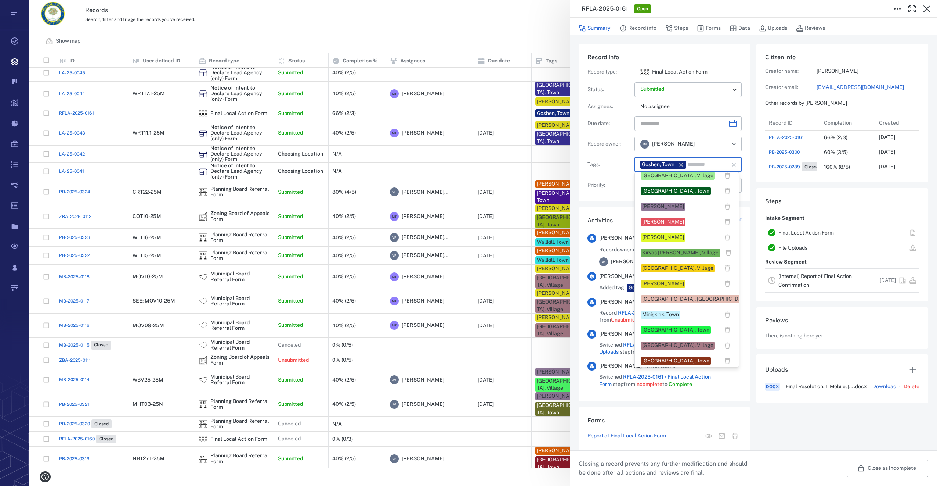
click at [660, 206] on div "[PERSON_NAME]" at bounding box center [663, 206] width 42 height 7
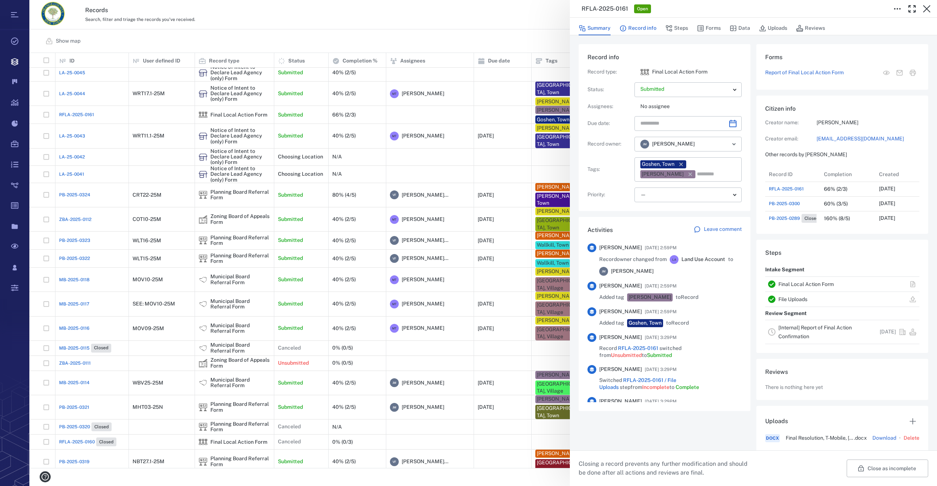
click at [637, 25] on button "Record info" at bounding box center [638, 28] width 37 height 14
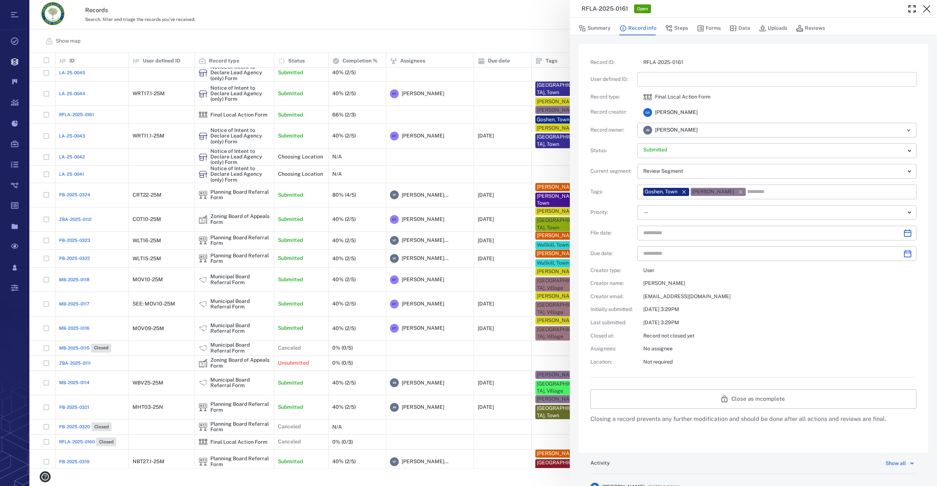
click at [661, 82] on input "text" at bounding box center [776, 79] width 267 height 15
type input "**********"
click at [684, 26] on button "Steps" at bounding box center [677, 28] width 23 height 14
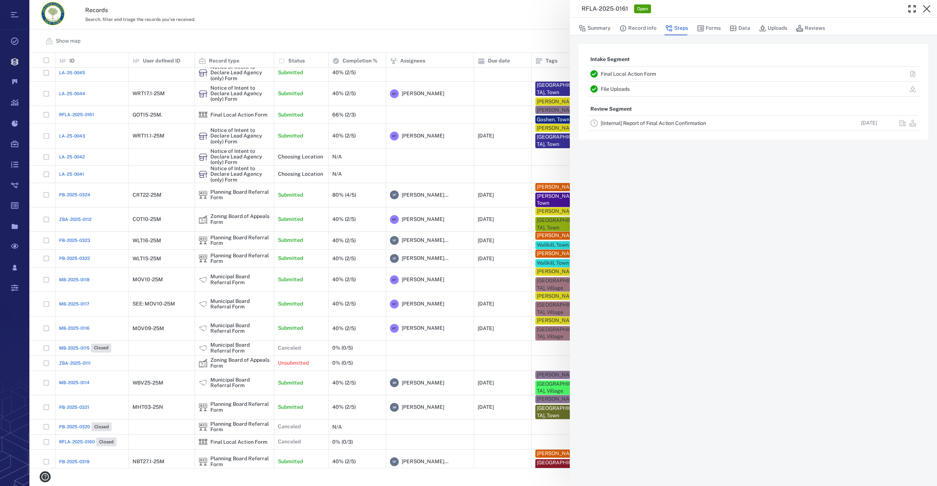
click at [618, 122] on link "[Internal] Report of Final Action Confirmation" at bounding box center [653, 123] width 105 height 6
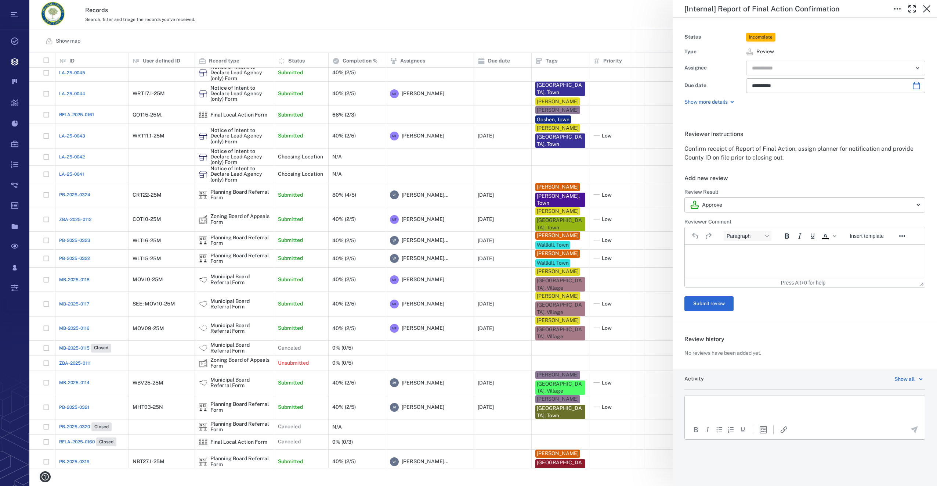
click at [760, 66] on input "text" at bounding box center [827, 68] width 152 height 10
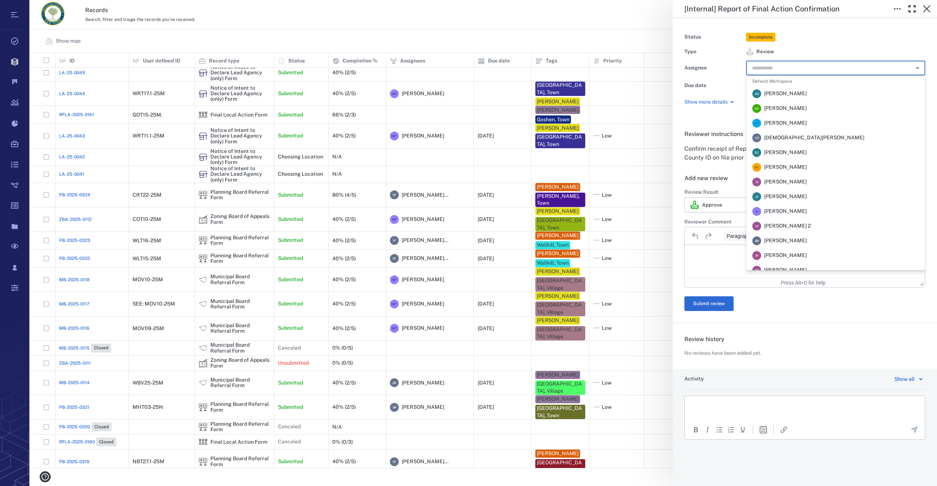
click at [778, 238] on span "[PERSON_NAME]" at bounding box center [785, 240] width 43 height 7
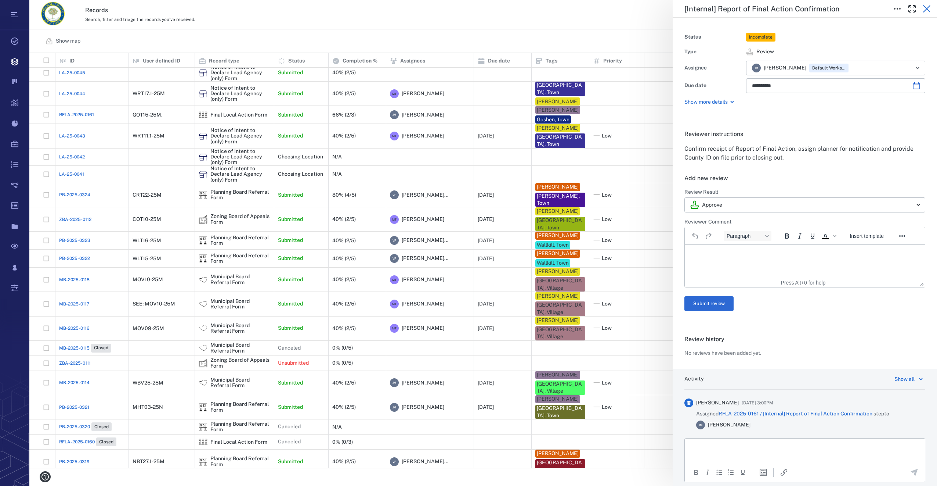
click at [931, 6] on icon "button" at bounding box center [927, 8] width 9 height 9
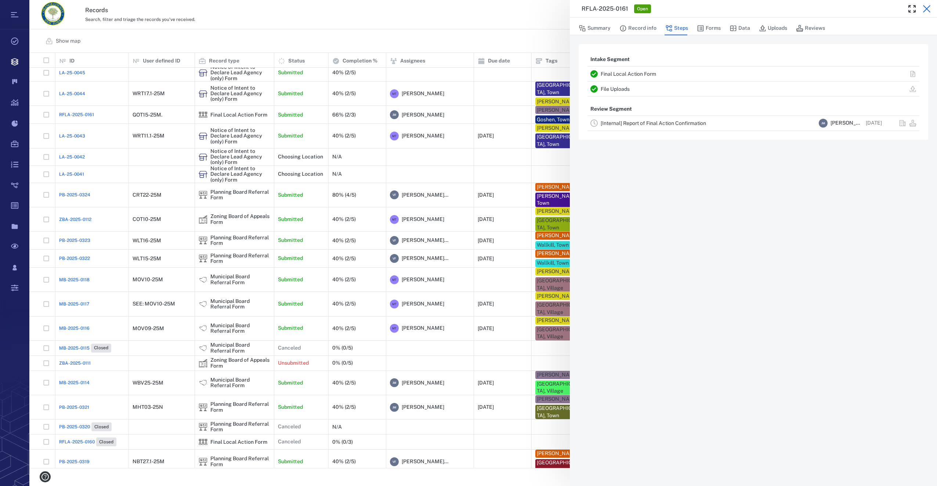
click at [926, 11] on icon "button" at bounding box center [926, 8] width 7 height 7
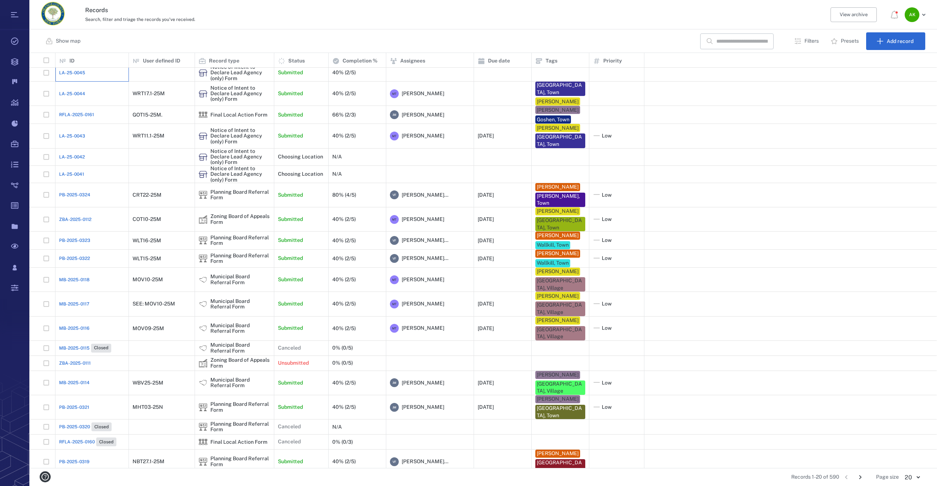
click at [85, 72] on div "LA-25-0045" at bounding box center [92, 72] width 66 height 15
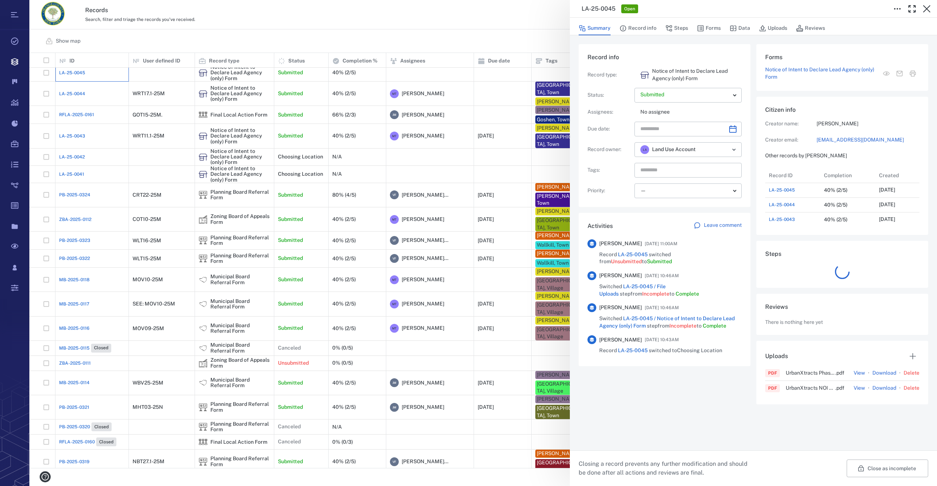
scroll to position [382, 140]
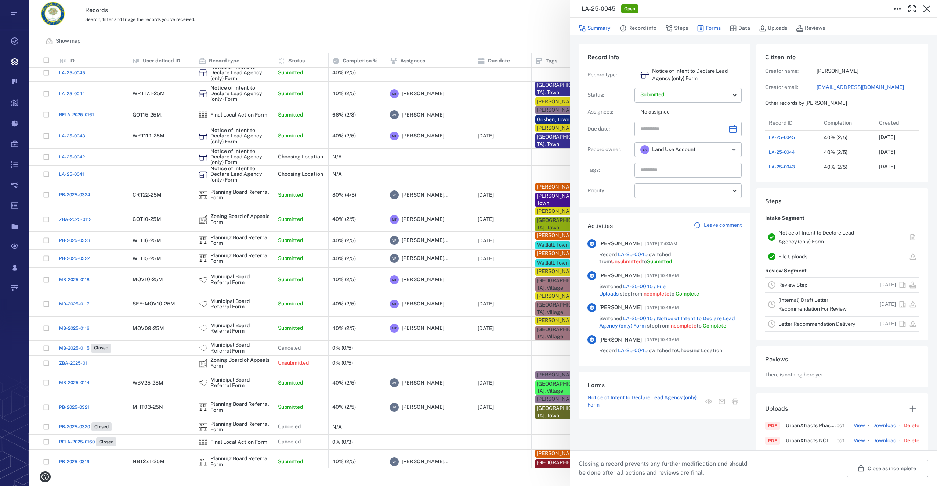
click at [707, 25] on button "Forms" at bounding box center [709, 28] width 24 height 14
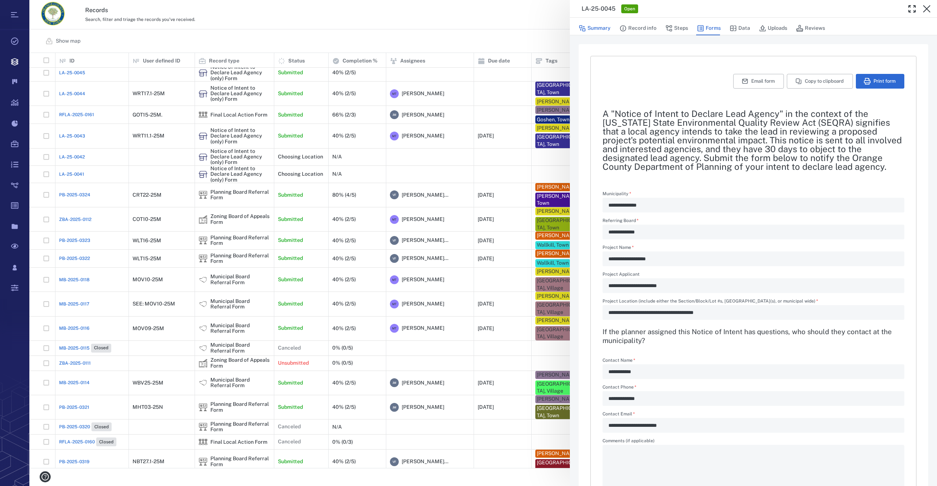
click at [592, 28] on button "Summary" at bounding box center [595, 28] width 32 height 14
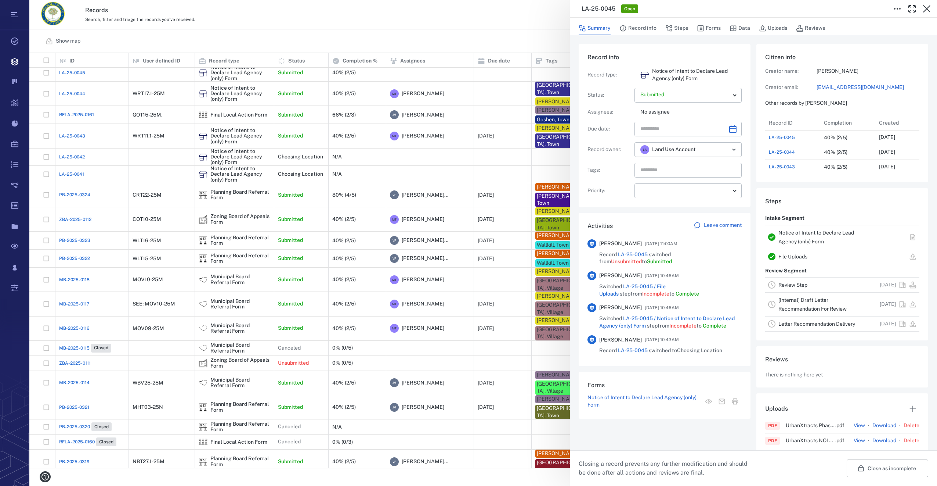
scroll to position [382, 140]
click at [729, 126] on icon "Choose date" at bounding box center [732, 128] width 7 height 7
click at [739, 146] on icon "Next month" at bounding box center [740, 148] width 9 height 9
click at [706, 220] on button "25" at bounding box center [708, 220] width 13 height 13
type input "**********"
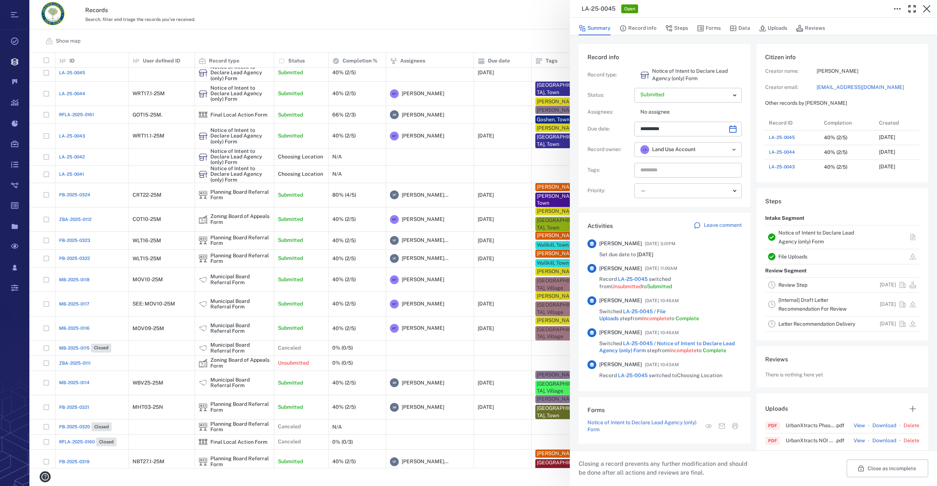
click at [732, 147] on icon "Open" at bounding box center [734, 149] width 9 height 9
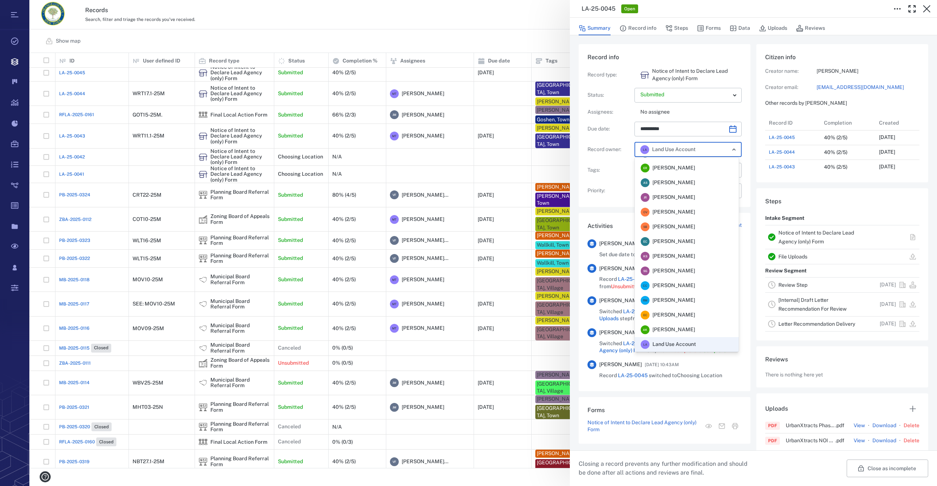
scroll to position [0, 0]
click at [678, 202] on li "M T [PERSON_NAME]" at bounding box center [687, 208] width 104 height 15
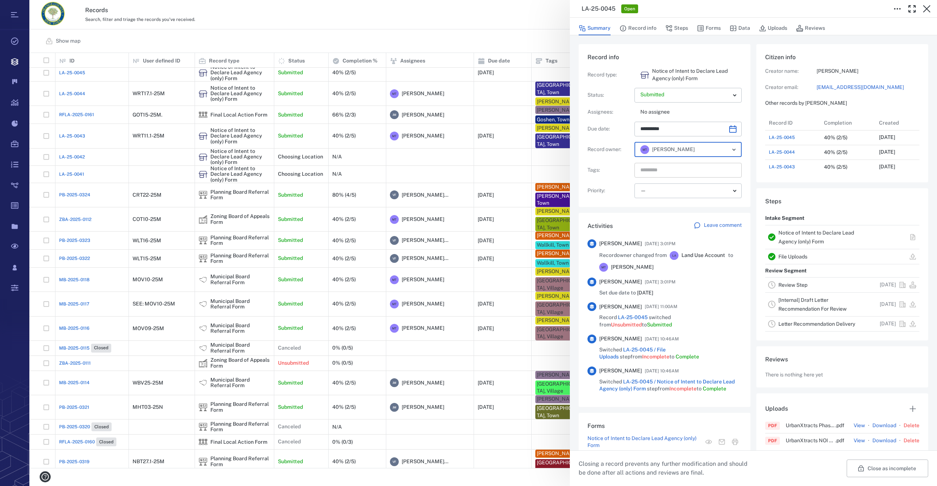
click at [657, 169] on input "text" at bounding box center [680, 170] width 80 height 10
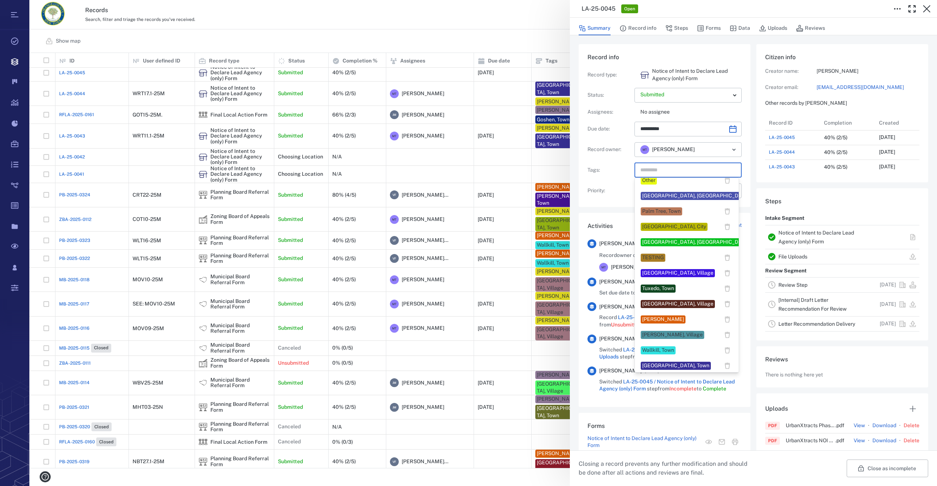
scroll to position [592, 0]
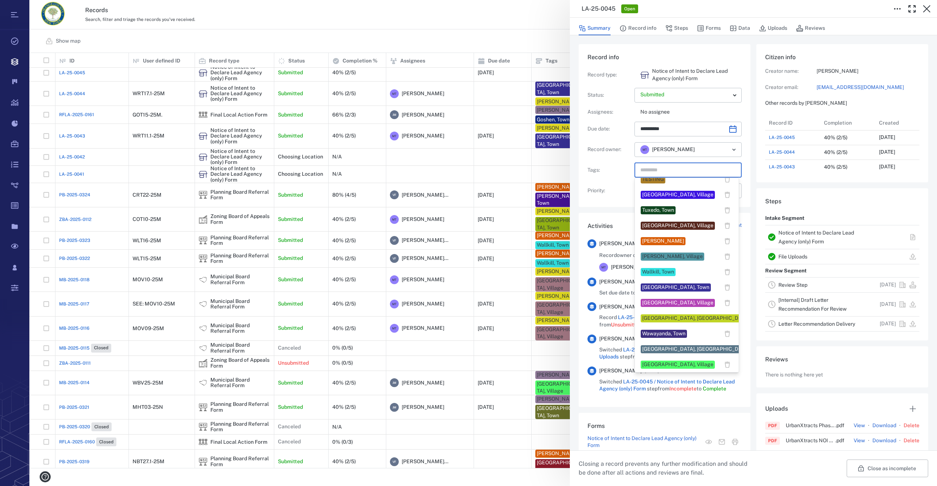
click at [656, 290] on div "[GEOGRAPHIC_DATA], Town" at bounding box center [675, 287] width 67 height 7
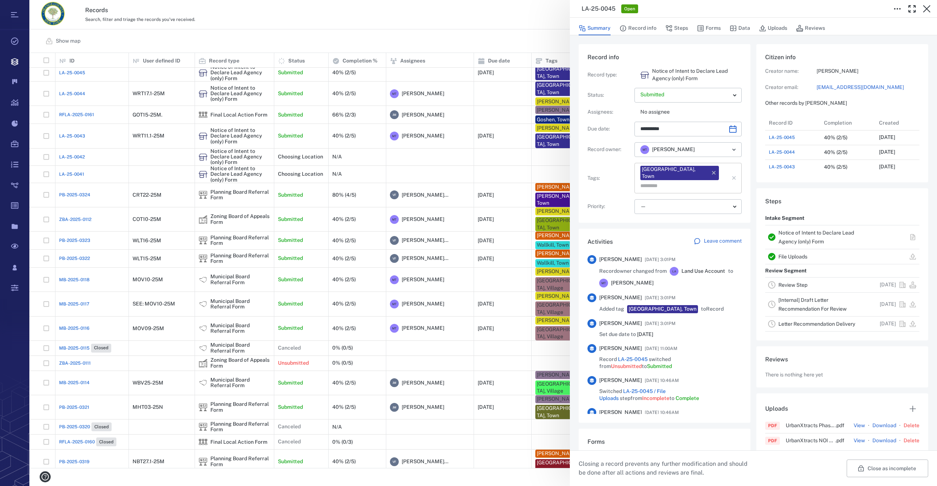
click at [707, 181] on input "text" at bounding box center [680, 186] width 80 height 10
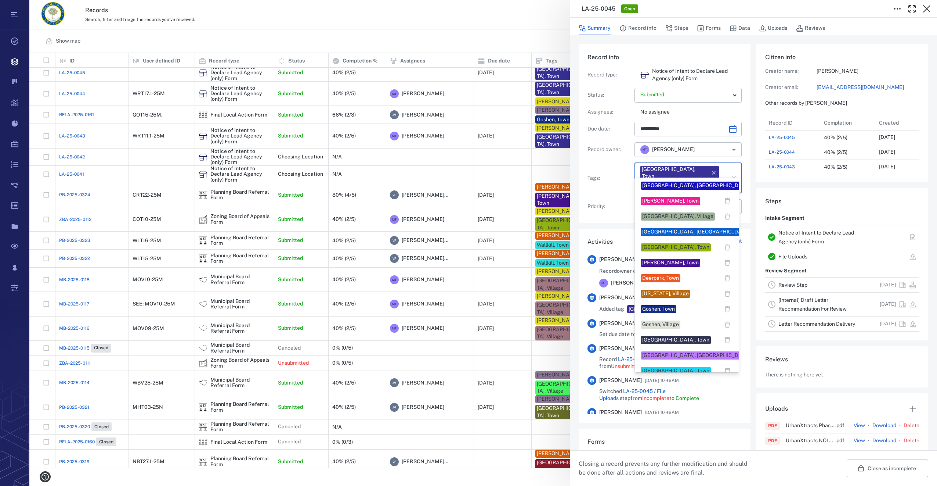
scroll to position [147, 0]
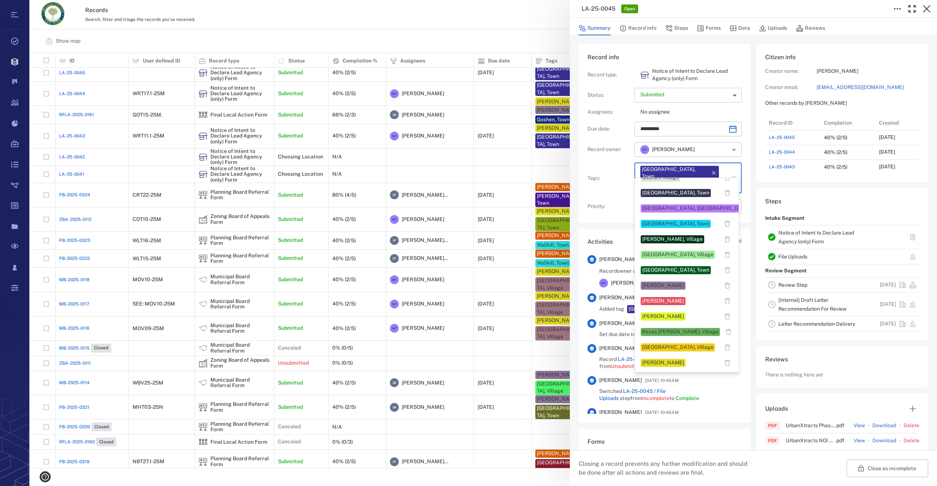
click at [666, 364] on div "[PERSON_NAME]" at bounding box center [663, 362] width 42 height 7
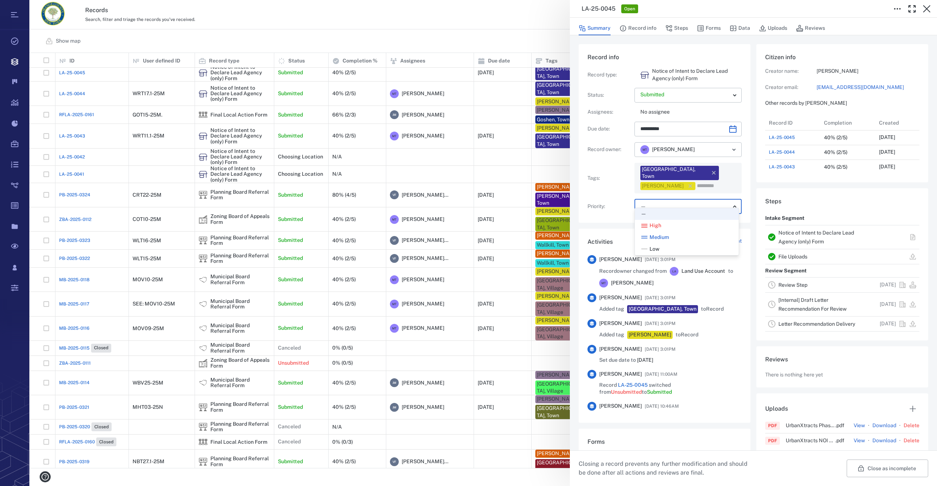
click at [659, 194] on body "Tasks Records Boards Dashboard Reports Record types Guide steps Rules Form buil…" at bounding box center [468, 243] width 937 height 486
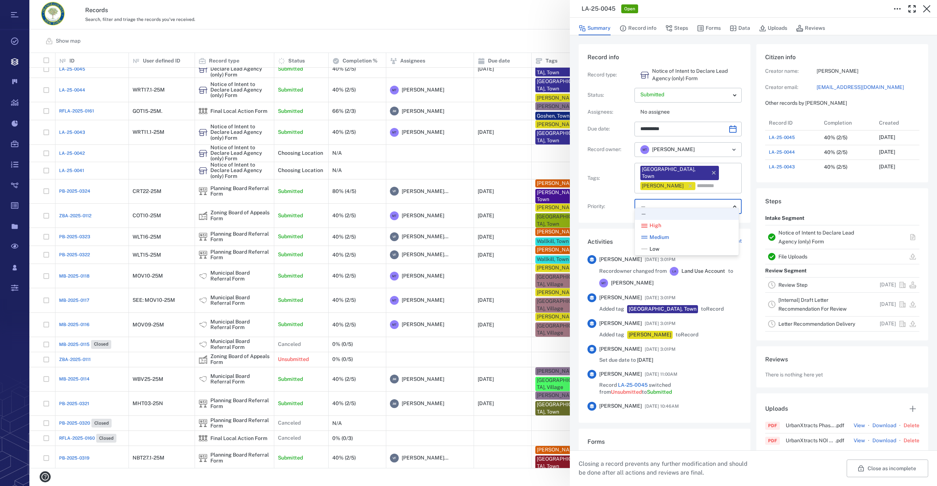
click at [659, 251] on span "Low" at bounding box center [655, 248] width 10 height 7
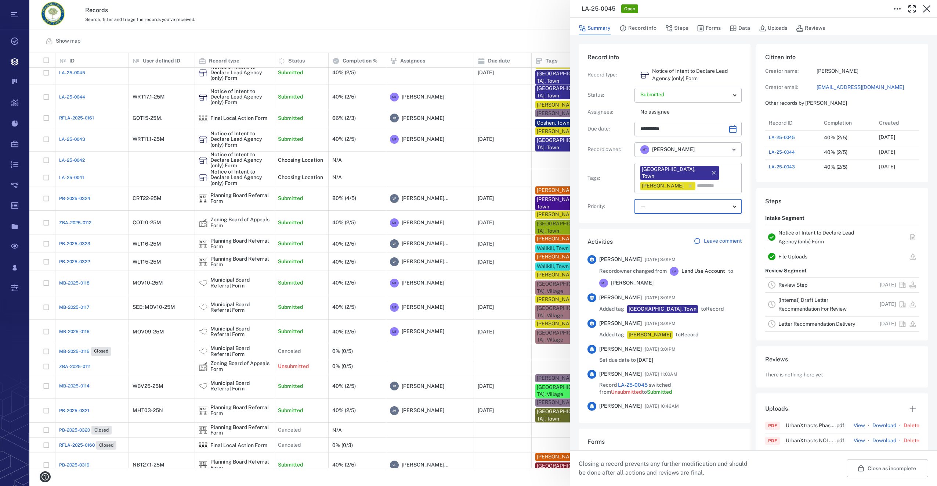
type input "**"
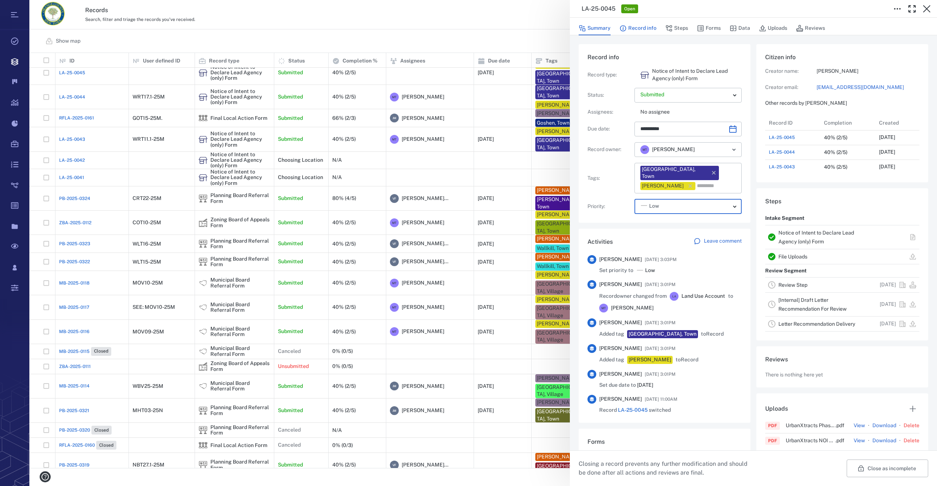
click at [647, 28] on button "Record info" at bounding box center [638, 28] width 37 height 14
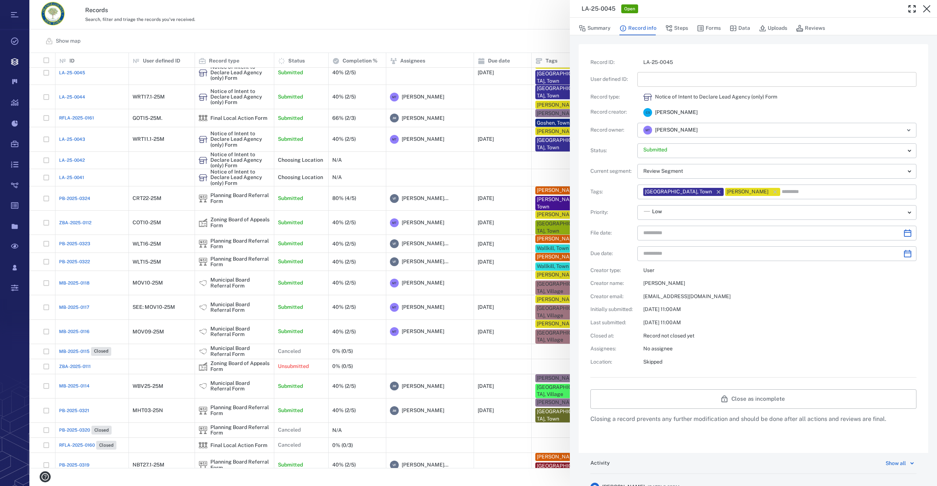
type input "**********"
drag, startPoint x: 661, startPoint y: 84, endPoint x: 665, endPoint y: 82, distance: 4.0
click at [661, 84] on input "text" at bounding box center [776, 79] width 267 height 15
type input "*********"
click at [904, 231] on icon "Choose date" at bounding box center [908, 232] width 9 height 9
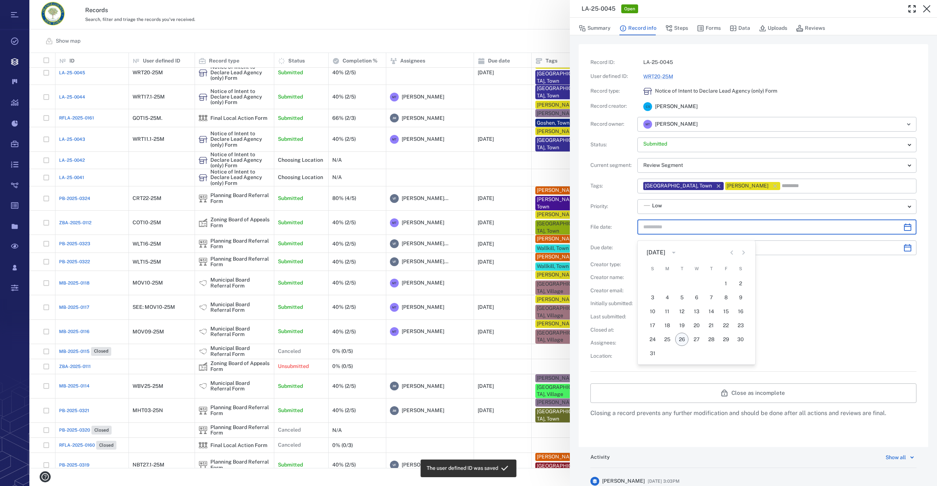
click at [681, 338] on button "26" at bounding box center [681, 338] width 13 height 13
type input "**********"
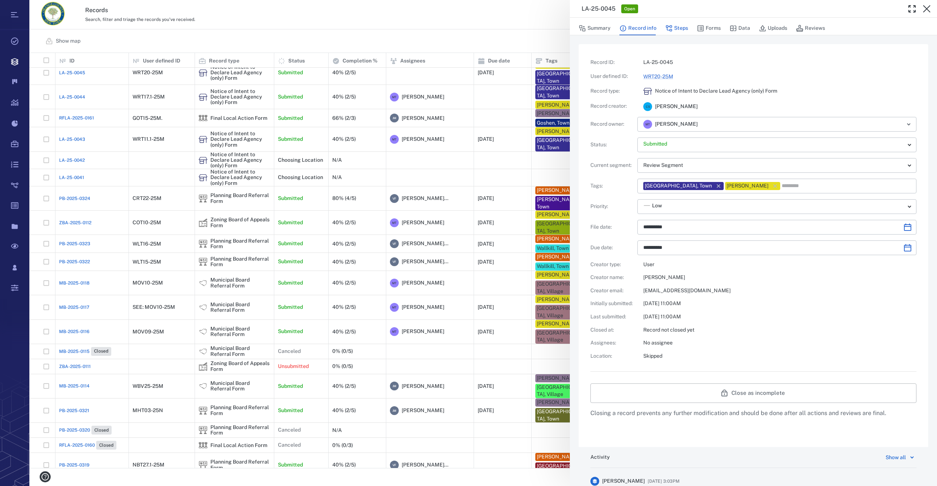
click at [681, 24] on button "Steps" at bounding box center [677, 28] width 23 height 14
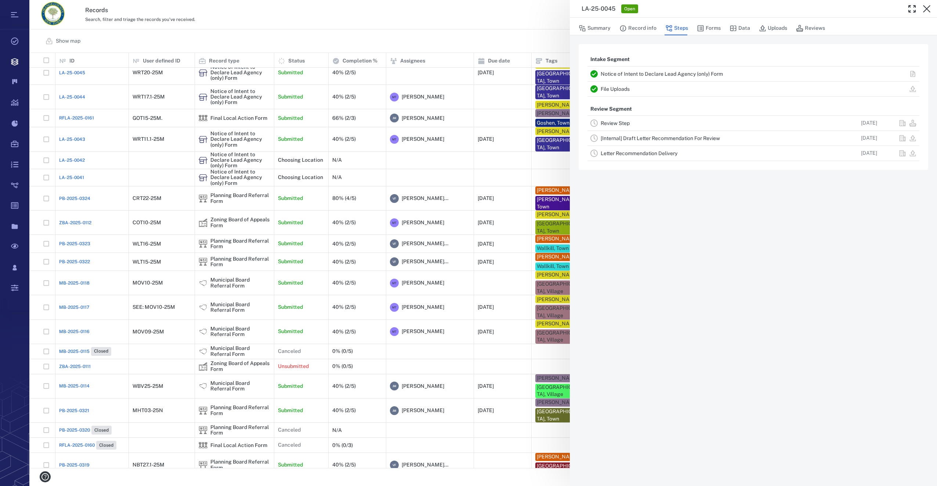
click at [623, 122] on link "Review Step" at bounding box center [615, 123] width 29 height 6
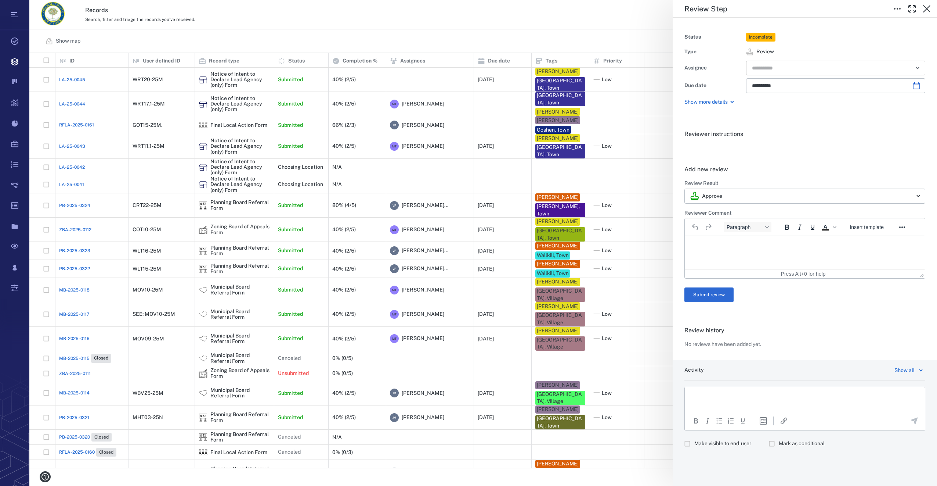
click at [770, 61] on div "​" at bounding box center [835, 68] width 179 height 15
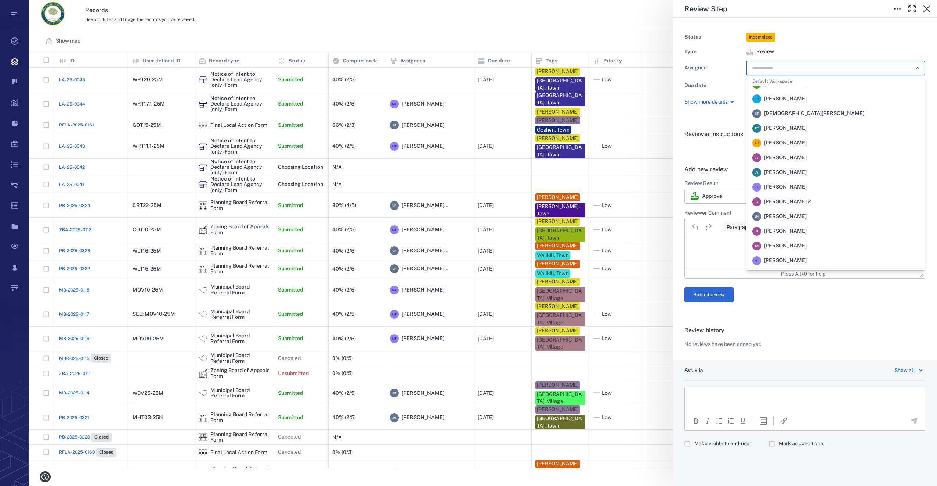
scroll to position [37, 0]
click at [793, 244] on div "M T [PERSON_NAME]" at bounding box center [780, 248] width 54 height 9
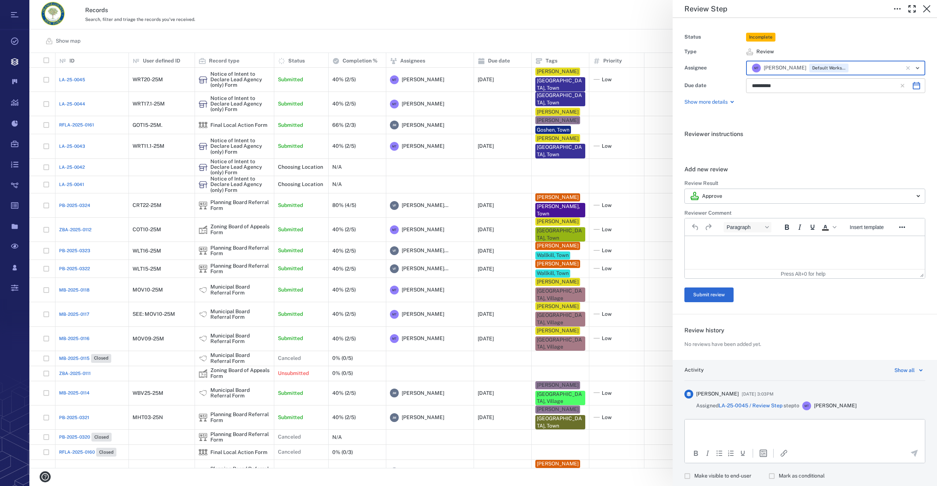
click at [912, 88] on icon "Choose date, selected date is Oct 8, 2025" at bounding box center [916, 85] width 9 height 9
click at [840, 107] on icon "Previous month" at bounding box center [840, 105] width 9 height 9
click at [821, 176] on button "25" at bounding box center [820, 177] width 13 height 13
type input "**********"
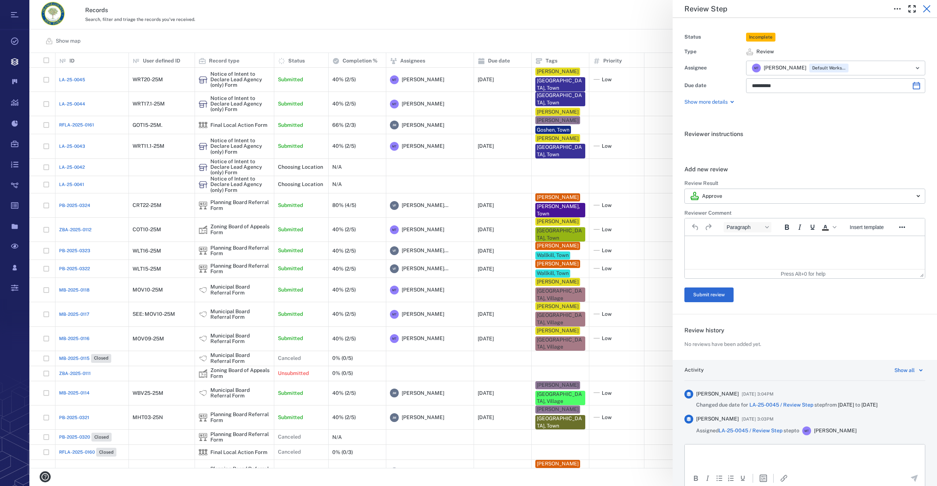
click at [928, 2] on button "button" at bounding box center [927, 8] width 15 height 15
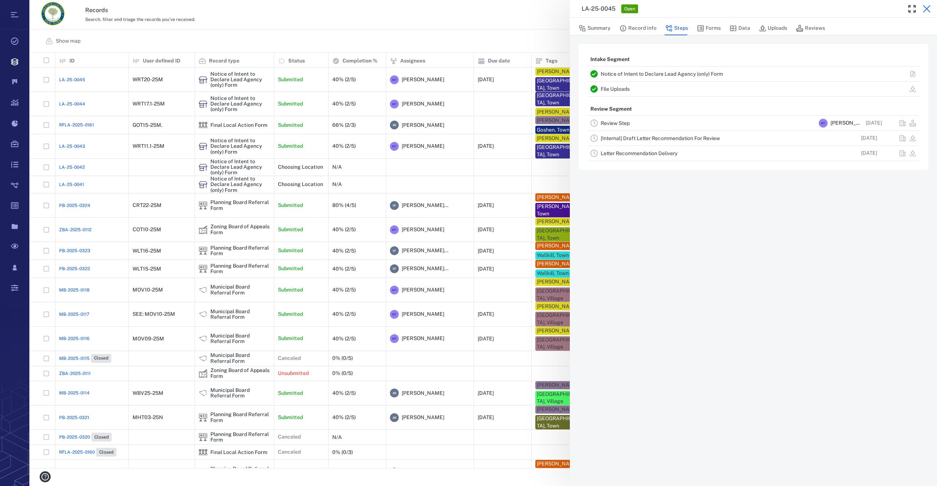
click at [925, 10] on icon "button" at bounding box center [927, 8] width 9 height 9
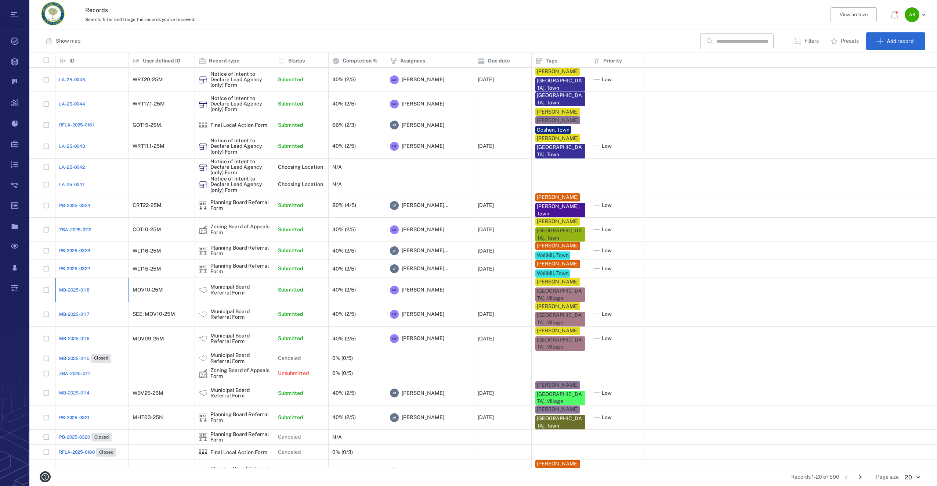
click at [72, 297] on div "MB-2025-0118" at bounding box center [92, 289] width 66 height 15
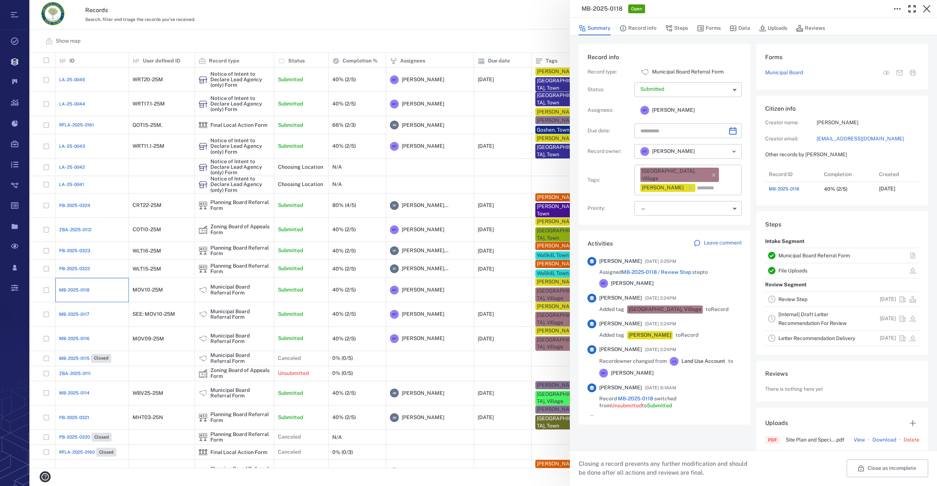
scroll to position [29, 146]
click at [727, 206] on body "Tasks Records Boards Dashboard Reports Record types Guide steps Rules Form buil…" at bounding box center [468, 243] width 937 height 486
click at [673, 249] on div "Low" at bounding box center [687, 250] width 92 height 7
type input "**"
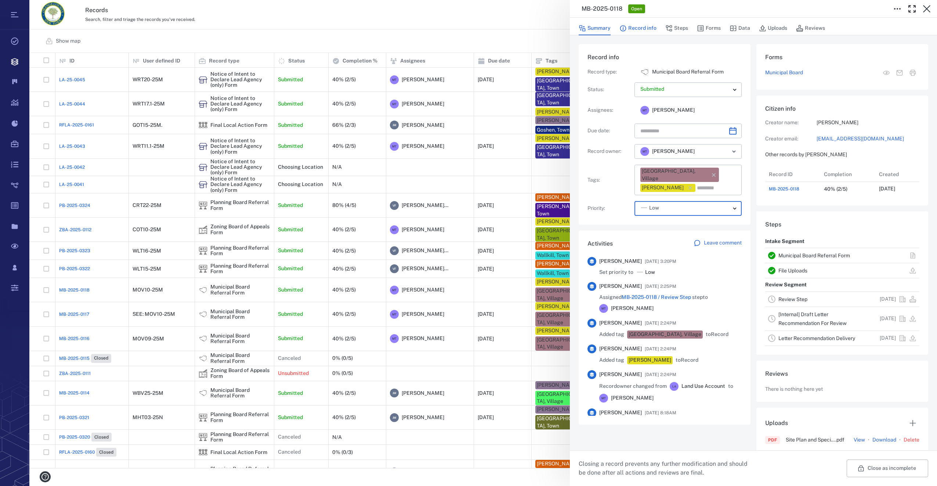
click at [637, 26] on button "Record info" at bounding box center [638, 28] width 37 height 14
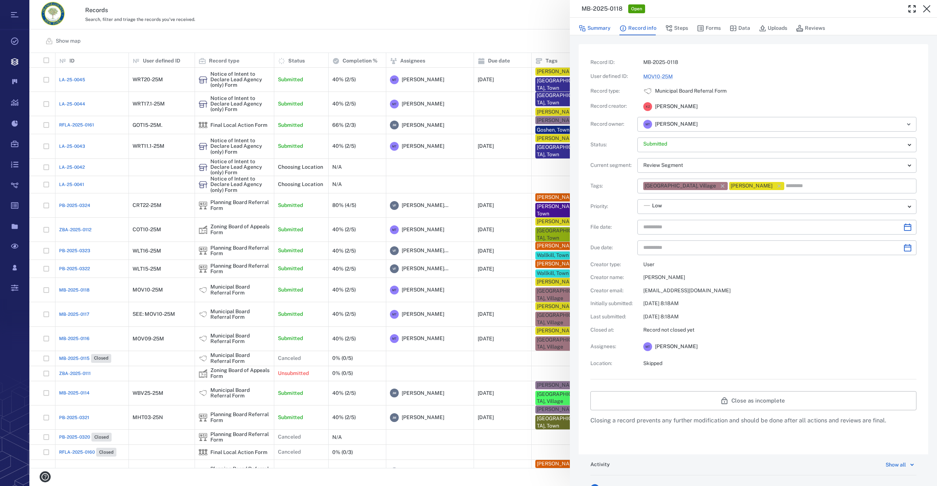
click at [596, 32] on button "Summary" at bounding box center [595, 28] width 32 height 14
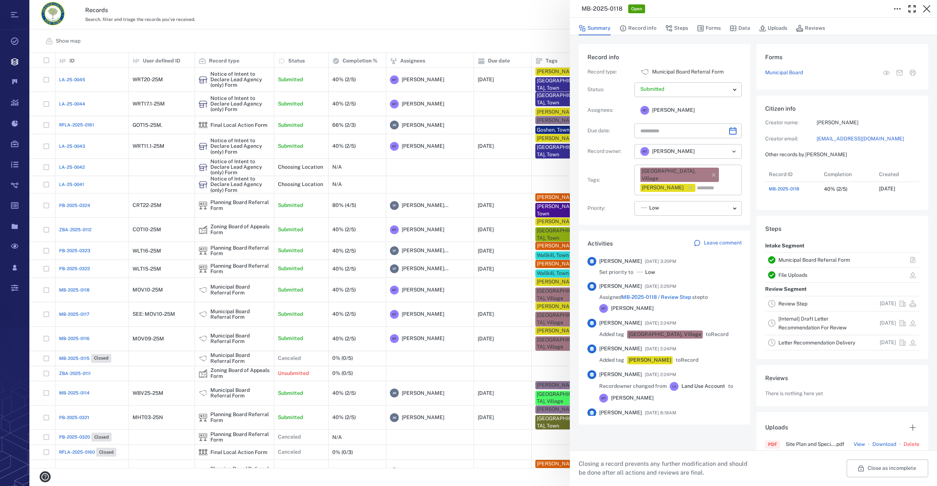
scroll to position [29, 146]
click at [711, 29] on button "Forms" at bounding box center [709, 28] width 24 height 14
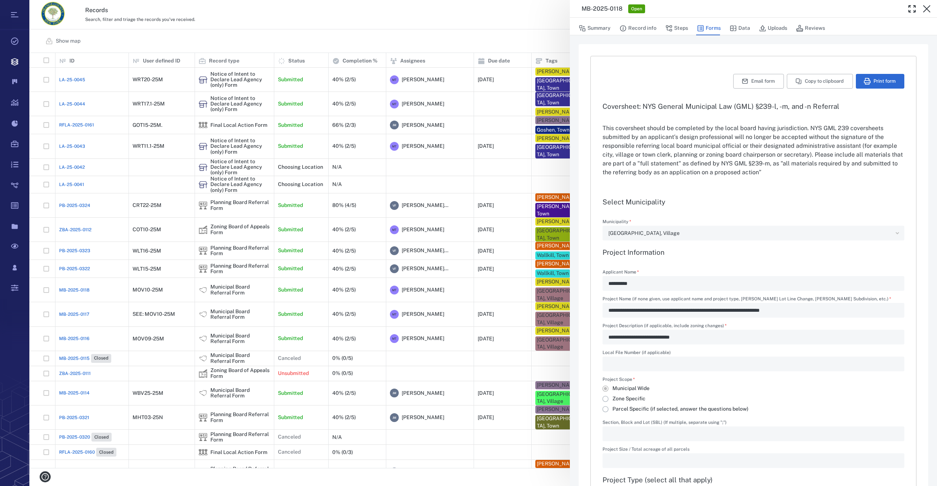
type input "**********"
click at [594, 27] on button "Summary" at bounding box center [595, 28] width 32 height 14
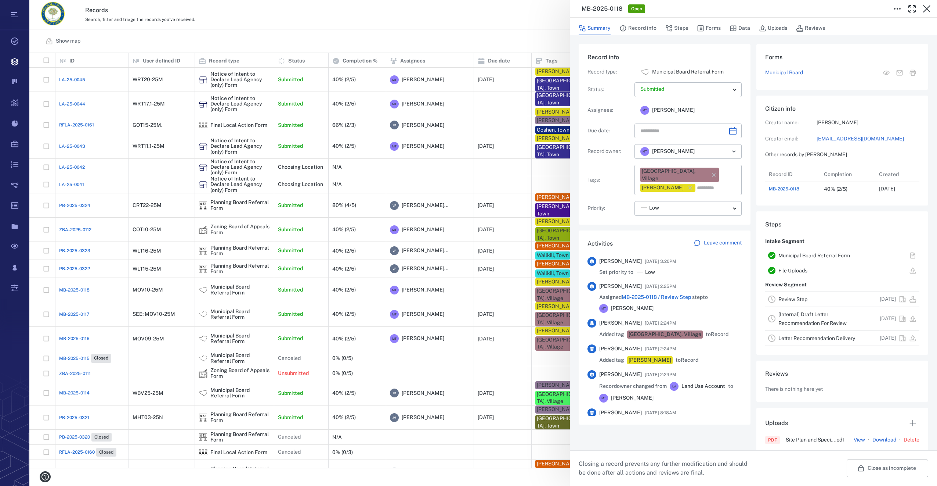
scroll to position [29, 146]
click at [641, 25] on button "Record info" at bounding box center [638, 28] width 37 height 14
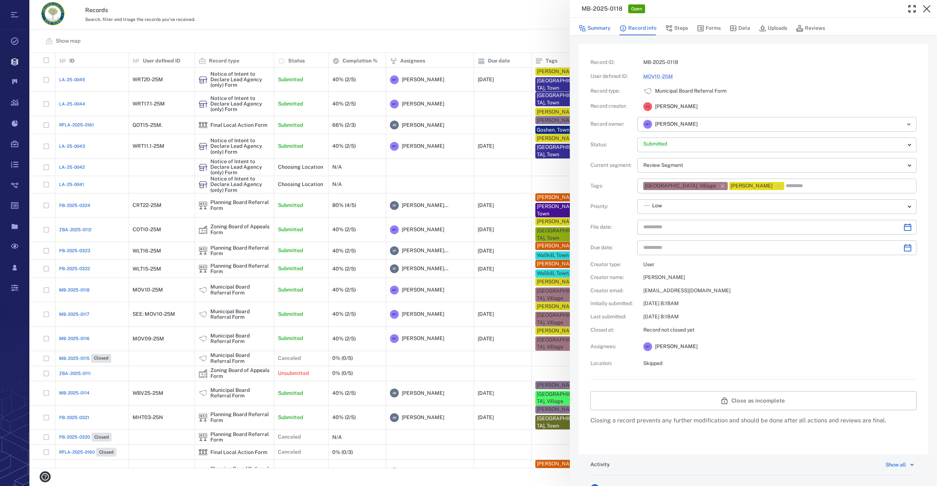
click at [598, 26] on button "Summary" at bounding box center [595, 28] width 32 height 14
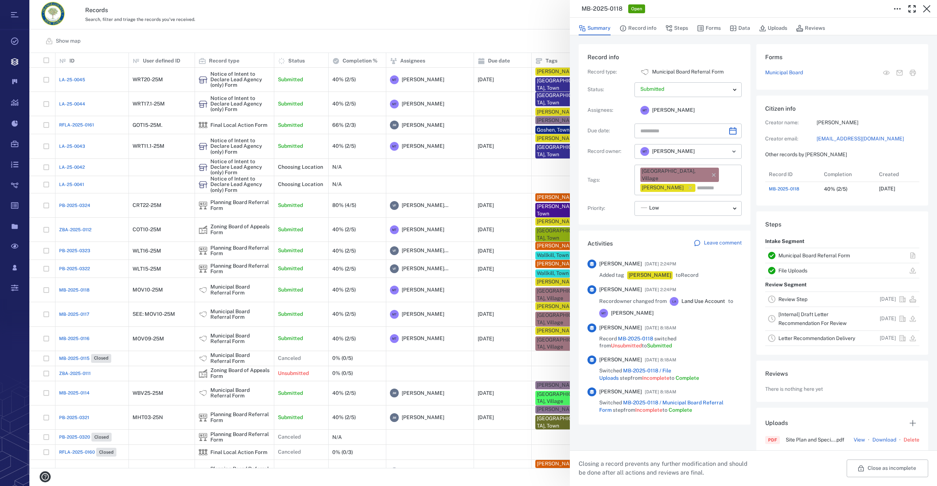
scroll to position [110, 0]
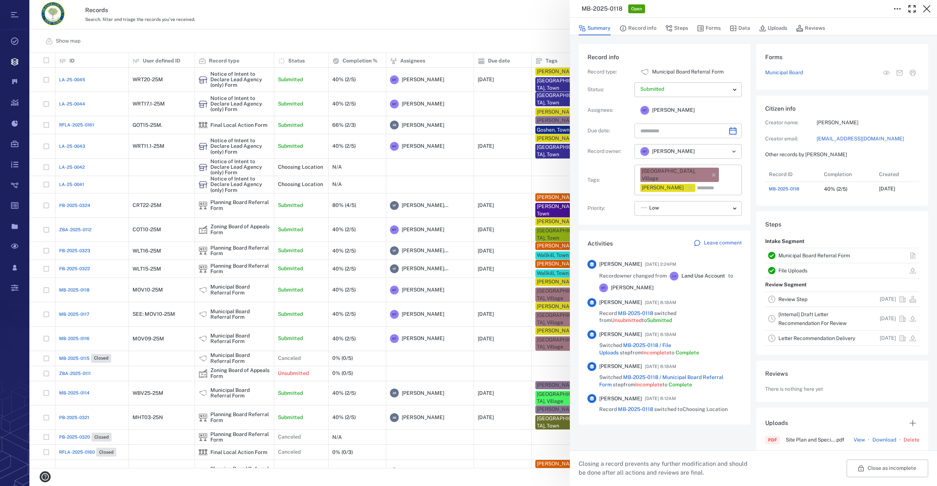
click at [734, 131] on icon "Choose date" at bounding box center [733, 130] width 9 height 9
click at [704, 219] on button "21" at bounding box center [708, 222] width 13 height 13
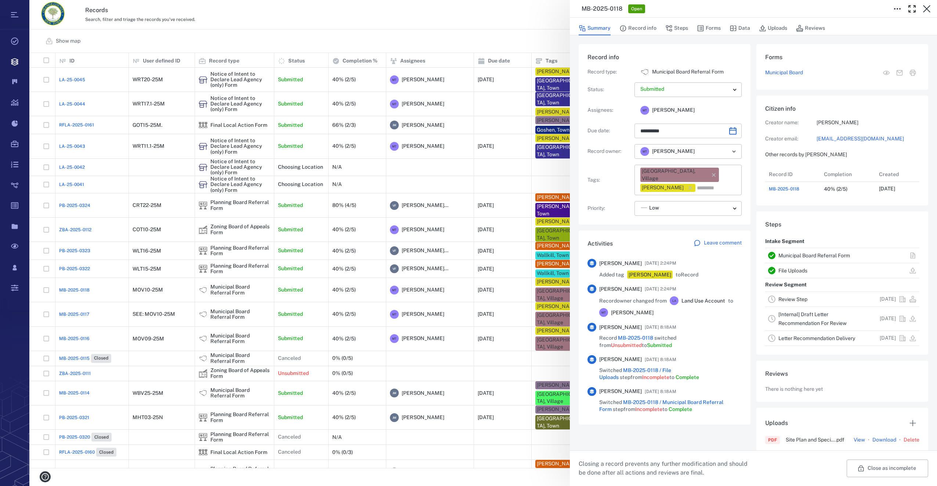
click at [734, 133] on icon "Choose date, selected date is Aug 21, 2025" at bounding box center [733, 130] width 9 height 9
click at [739, 149] on icon "Next month" at bounding box center [740, 150] width 9 height 9
click at [652, 223] on button "21" at bounding box center [649, 222] width 13 height 13
type input "**********"
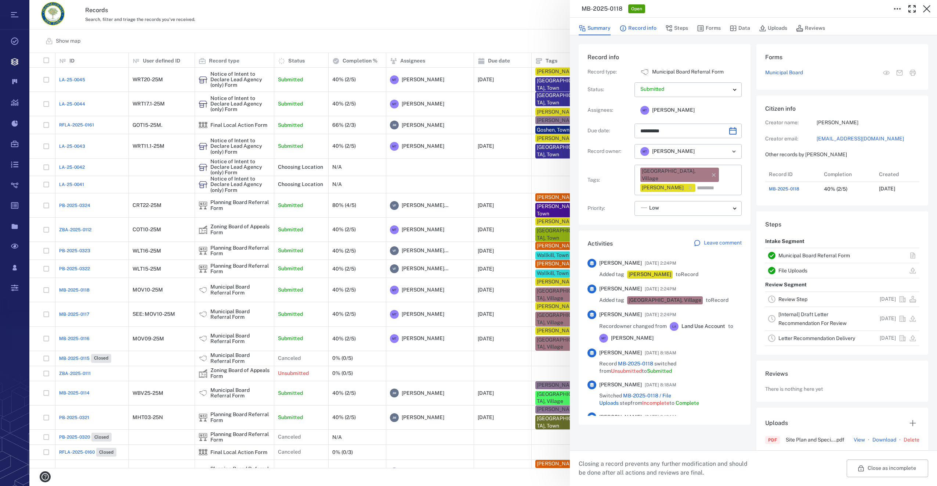
click at [654, 30] on button "Record info" at bounding box center [638, 28] width 37 height 14
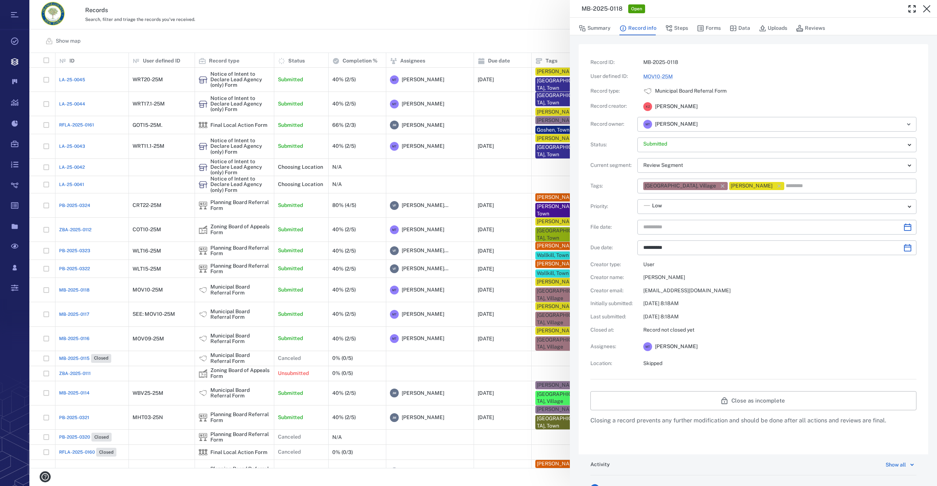
type input "**********"
click at [904, 227] on icon "Choose date" at bounding box center [908, 227] width 9 height 9
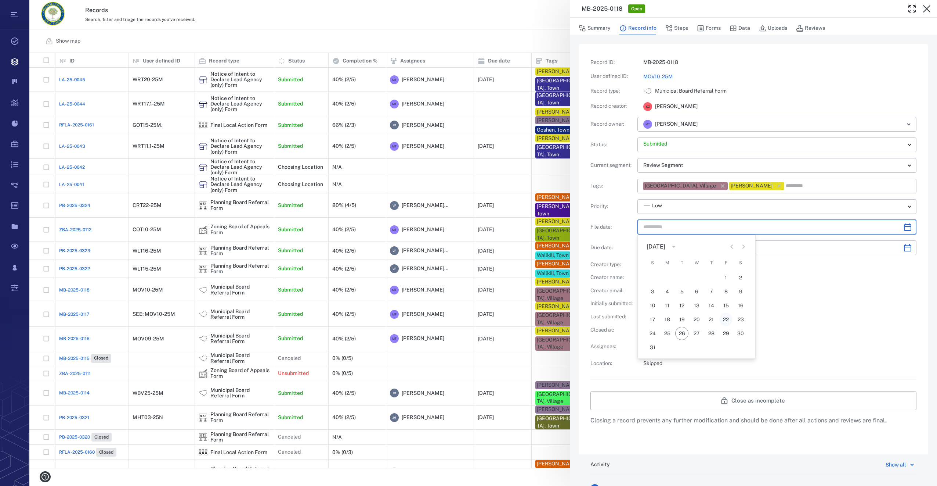
click at [724, 316] on button "22" at bounding box center [726, 319] width 13 height 13
type input "**********"
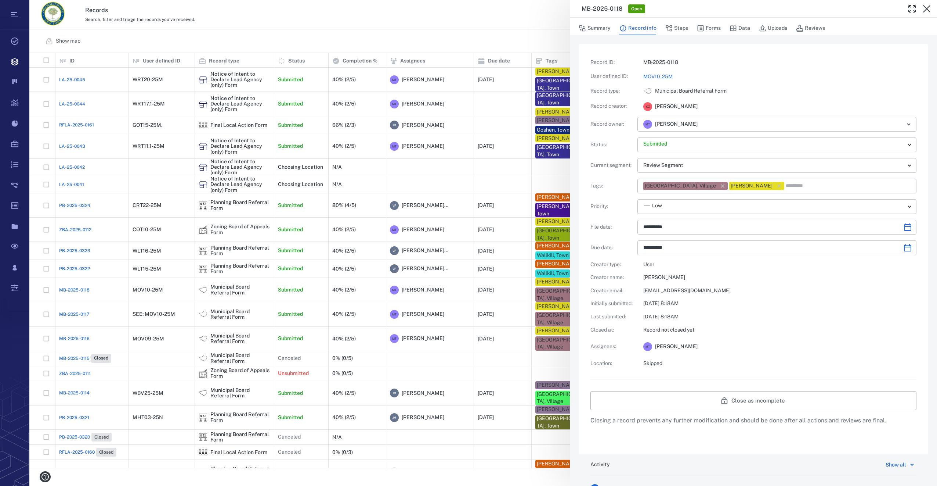
click at [904, 248] on icon "Choose date, selected date is Sep 21, 2025" at bounding box center [908, 247] width 9 height 9
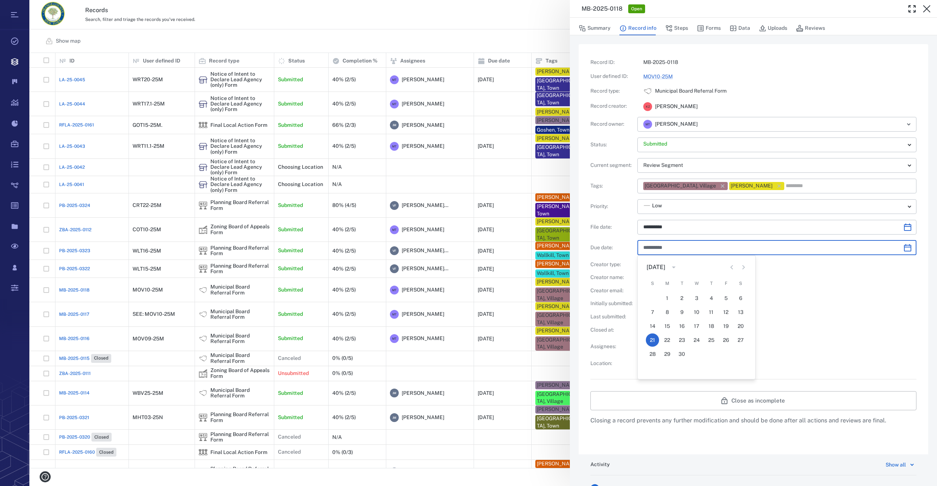
click at [859, 350] on div "M T [PERSON_NAME]" at bounding box center [779, 346] width 273 height 15
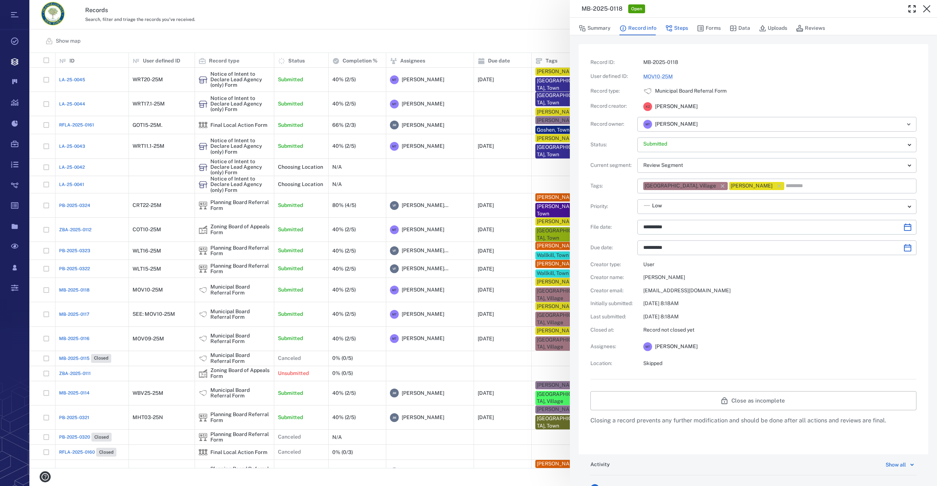
click at [682, 25] on button "Steps" at bounding box center [677, 28] width 23 height 14
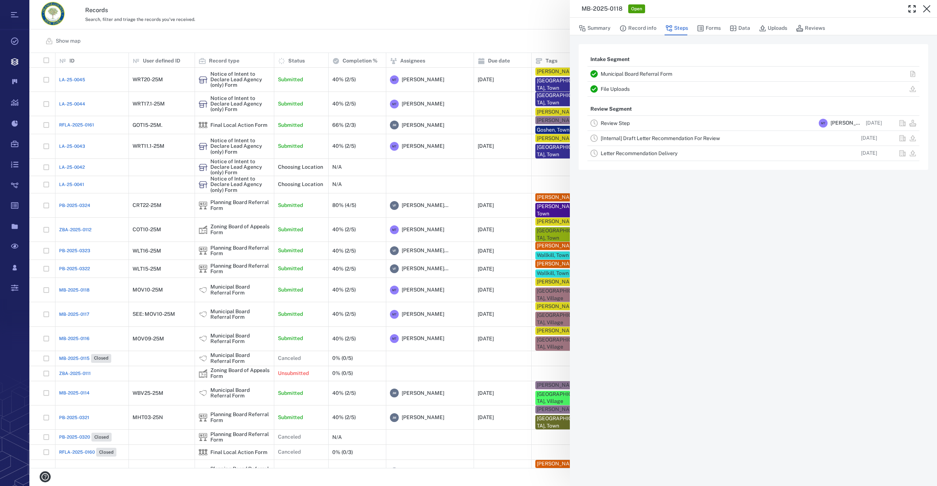
click at [619, 122] on link "Review Step" at bounding box center [615, 123] width 29 height 6
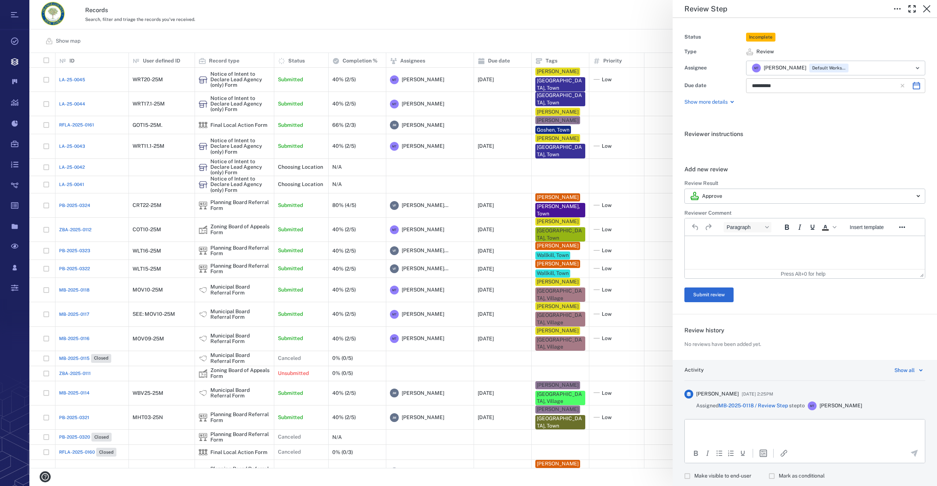
click at [913, 85] on icon "Choose date, selected date is Oct 6, 2025" at bounding box center [916, 85] width 7 height 7
click at [786, 180] on button "21" at bounding box center [790, 177] width 13 height 13
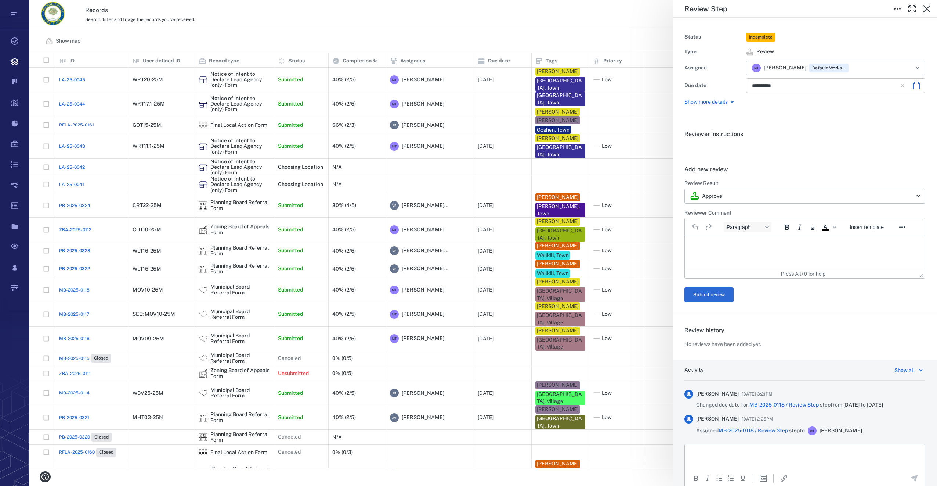
click at [912, 86] on icon "Choose date, selected date is Oct 21, 2025" at bounding box center [916, 85] width 9 height 9
click at [841, 102] on icon "Previous month" at bounding box center [840, 105] width 9 height 9
click at [763, 177] on button "21" at bounding box center [761, 177] width 13 height 13
type input "**********"
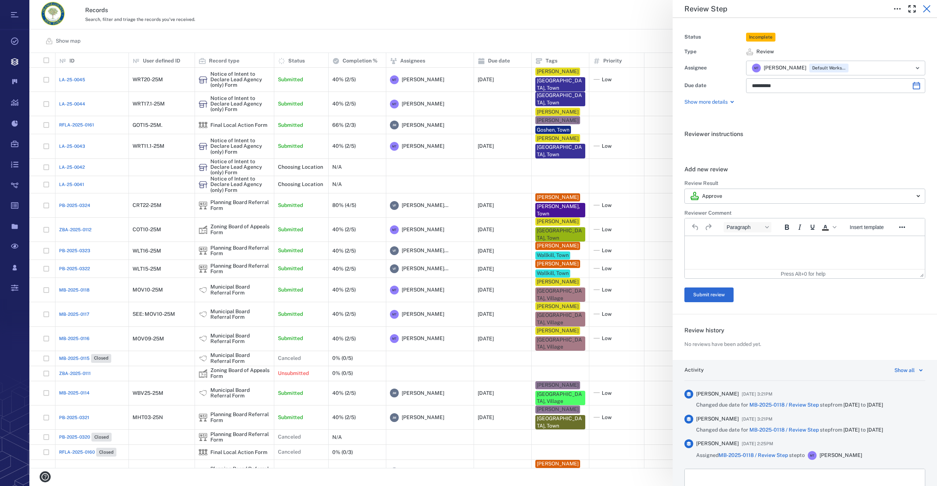
click at [924, 12] on icon "button" at bounding box center [926, 8] width 7 height 7
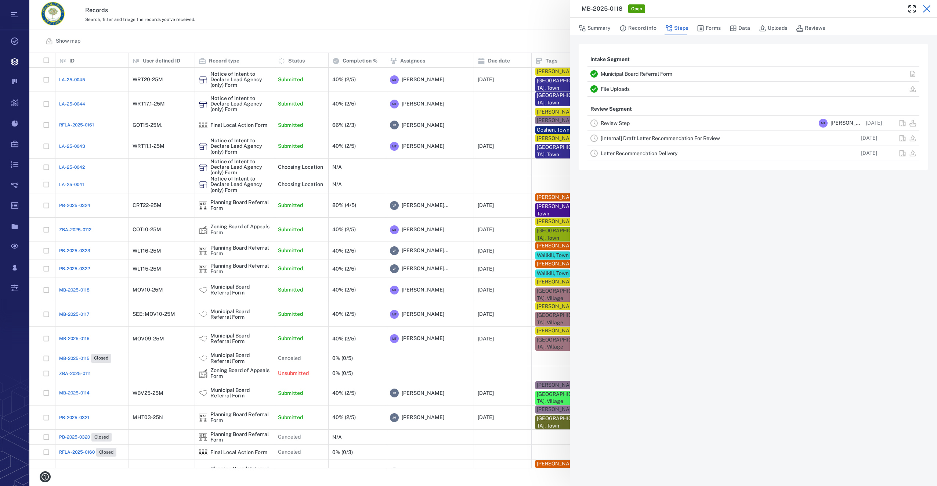
click at [931, 10] on button "button" at bounding box center [927, 8] width 15 height 15
